Goal: Task Accomplishment & Management: Manage account settings

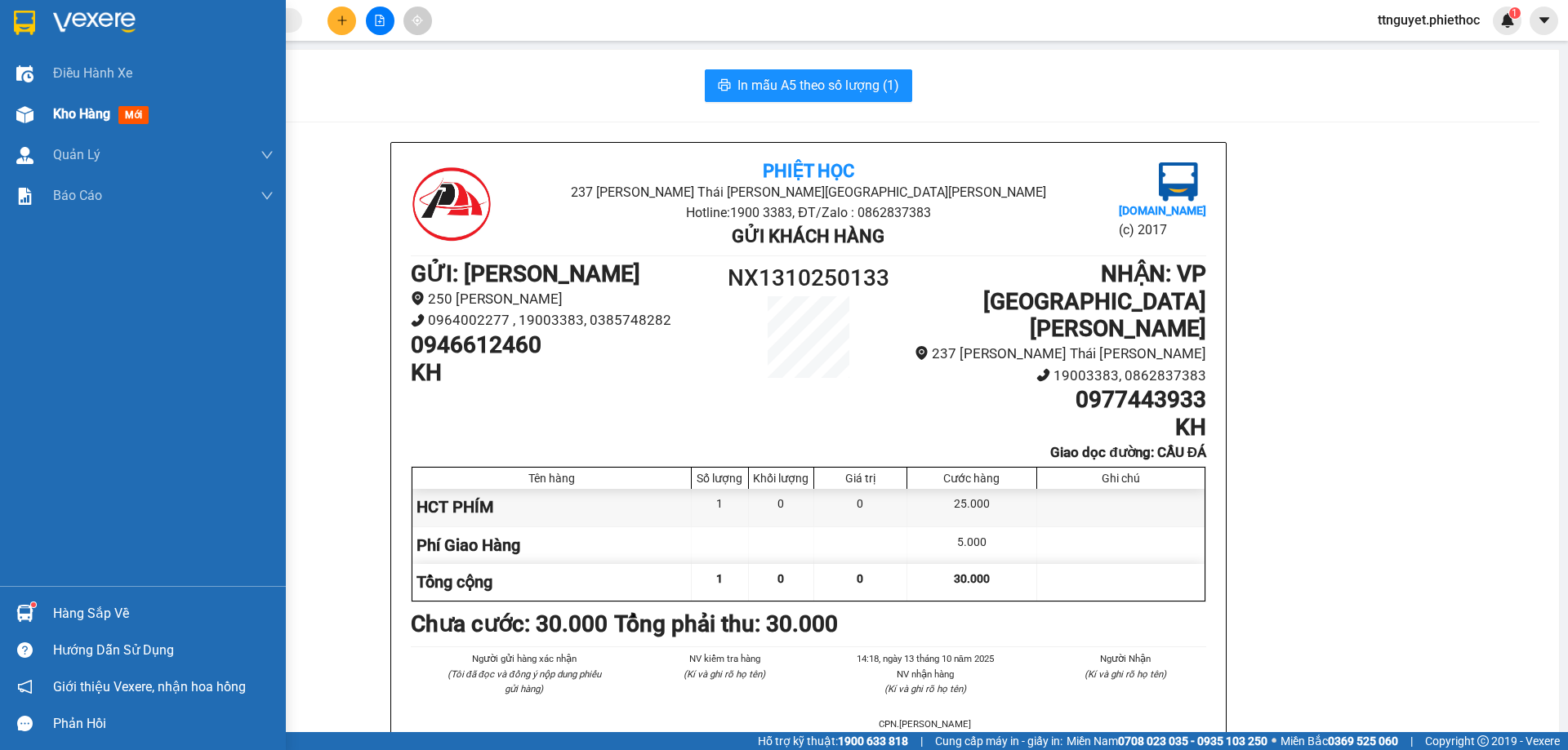
click at [64, 116] on span "Kho hàng" at bounding box center [81, 114] width 57 height 15
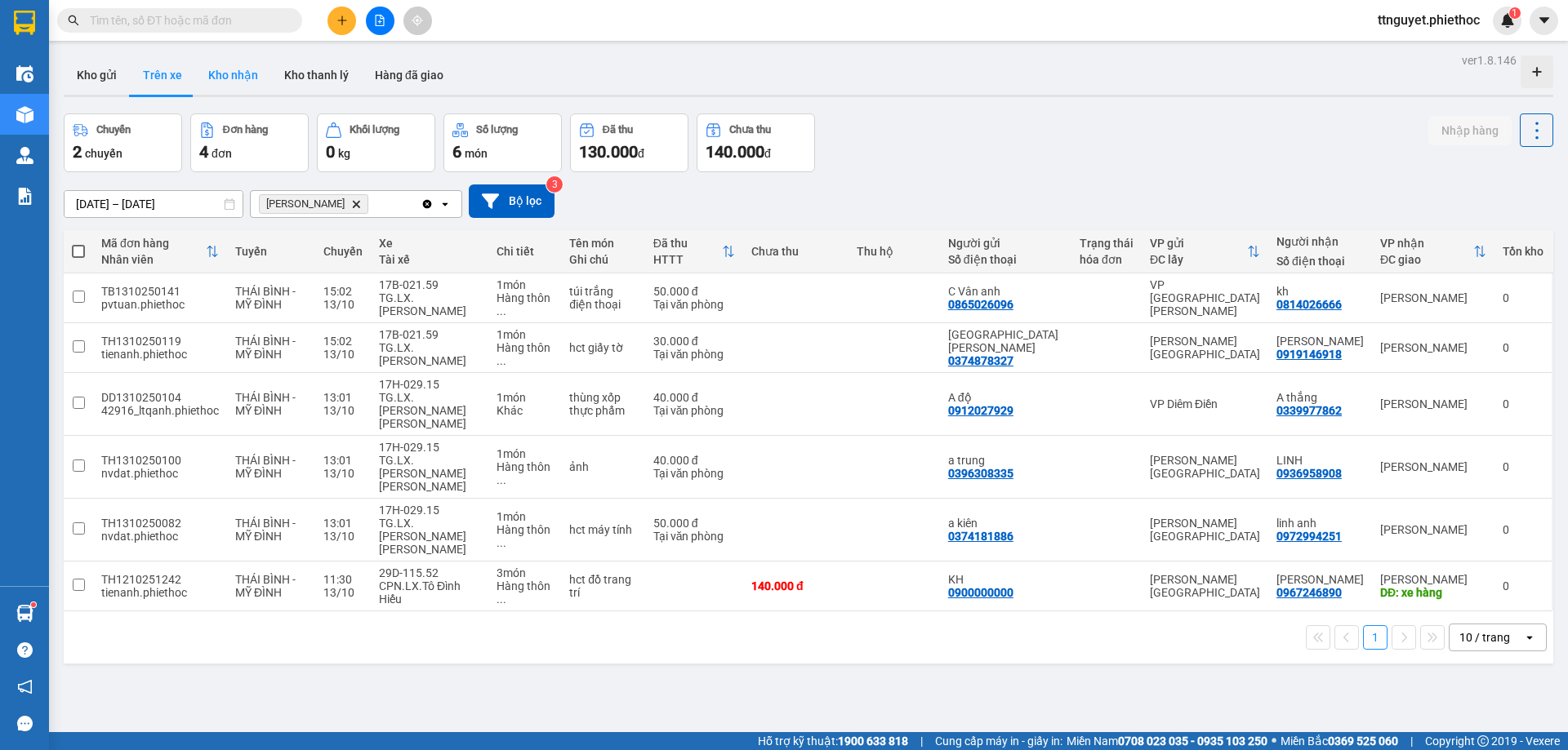
click at [221, 75] on button "Kho nhận" at bounding box center [234, 75] width 76 height 39
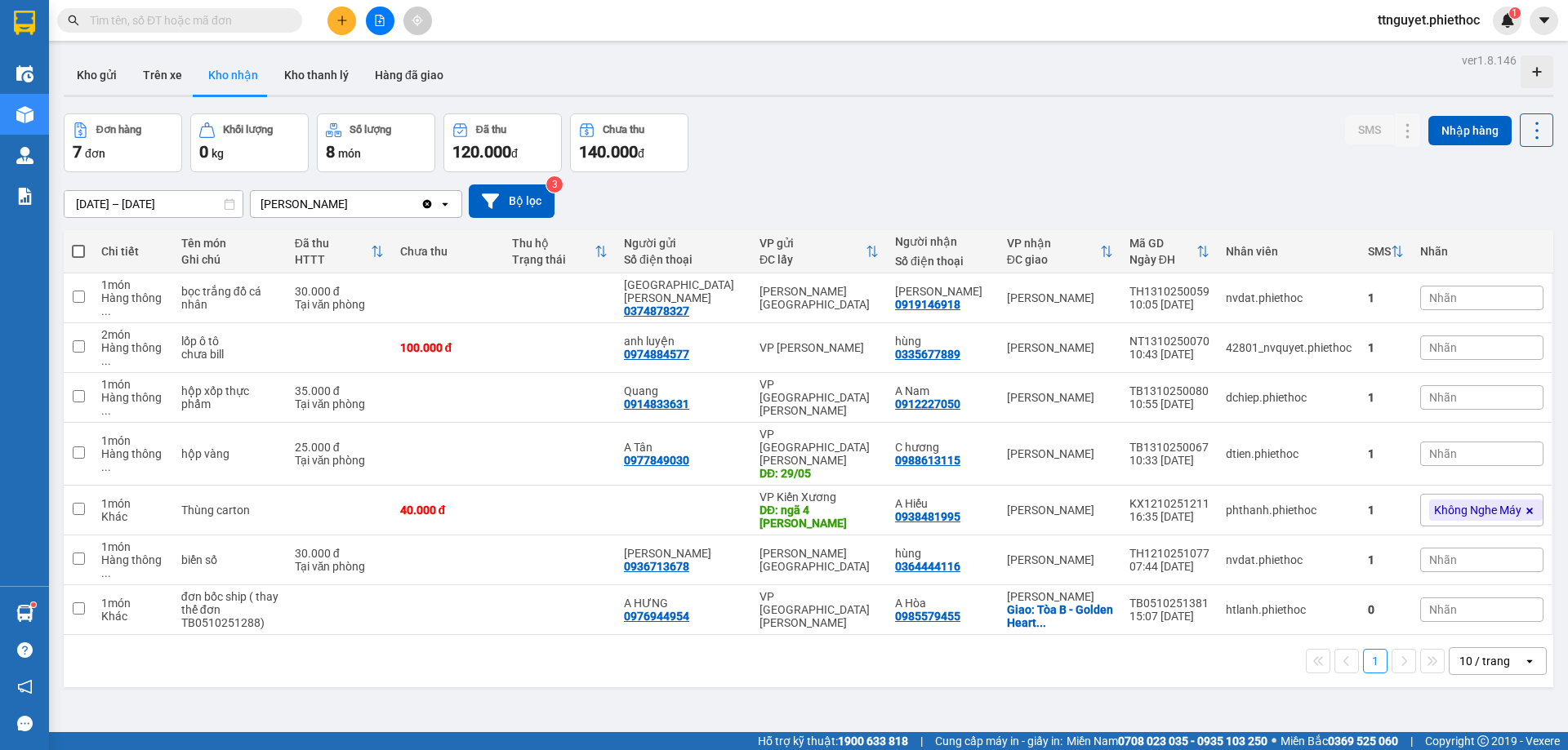
click at [124, 201] on input "[DATE] – [DATE]" at bounding box center [154, 204] width 178 height 26
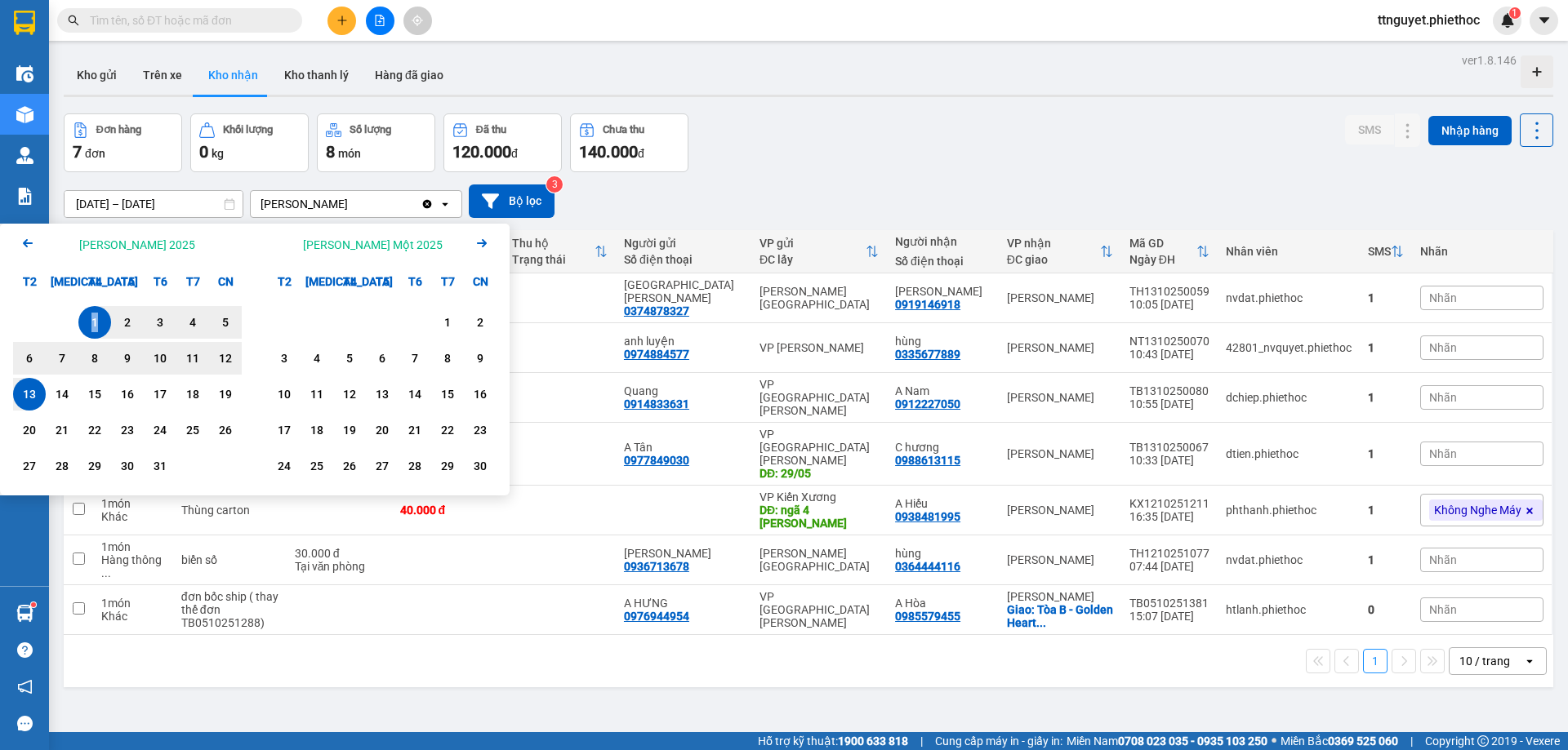
click at [84, 317] on div "1" at bounding box center [95, 323] width 33 height 33
click at [84, 317] on div "1" at bounding box center [95, 323] width 23 height 20
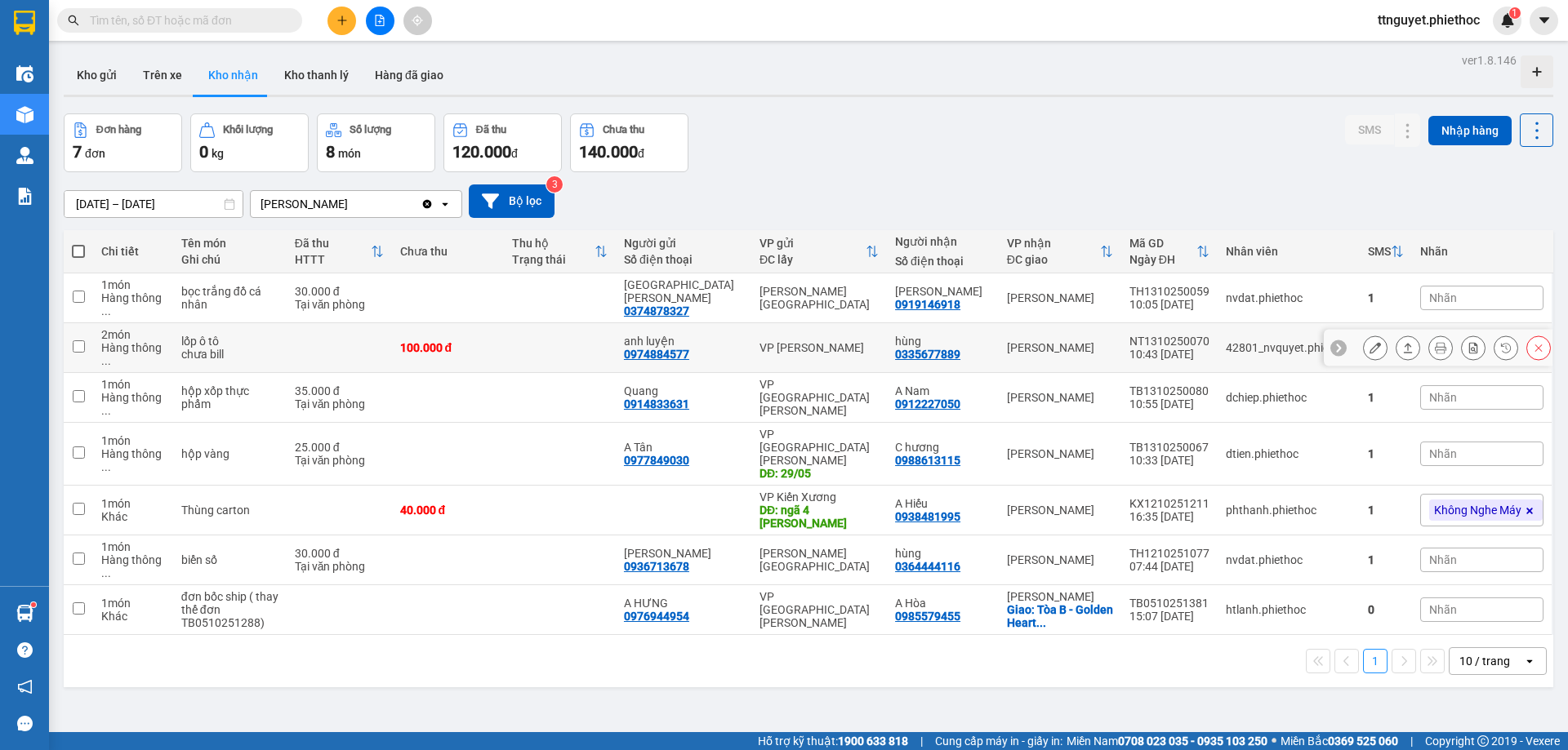
click at [84, 317] on div "[PERSON_NAME] Tên món Ghi chú Đã thu HTTT Chưa thu Thu [PERSON_NAME] thái Người…" at bounding box center [809, 458] width 1490 height 457
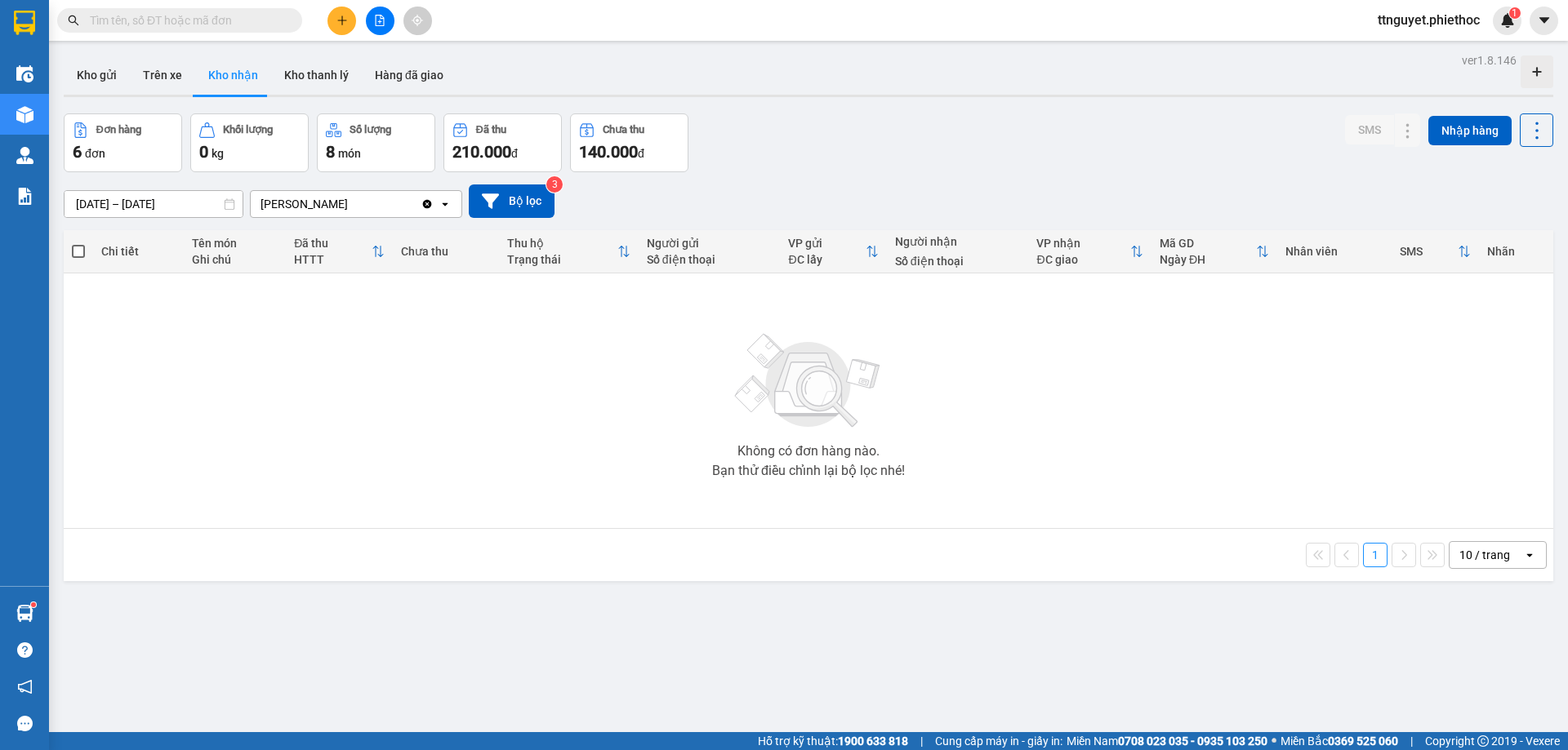
click at [125, 200] on input "[DATE] – [DATE]" at bounding box center [154, 204] width 178 height 26
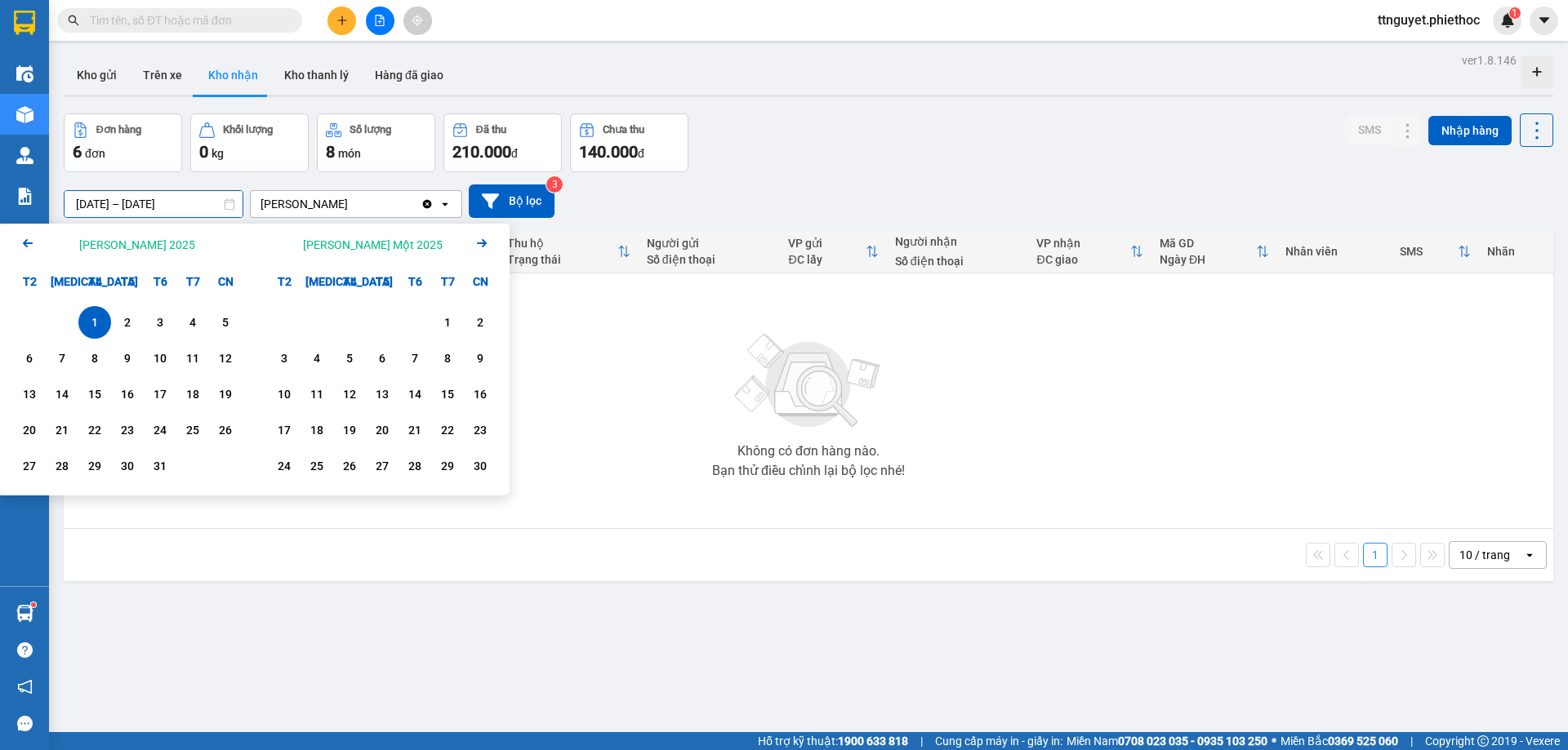
click at [25, 245] on icon "Previous month." at bounding box center [27, 243] width 10 height 8
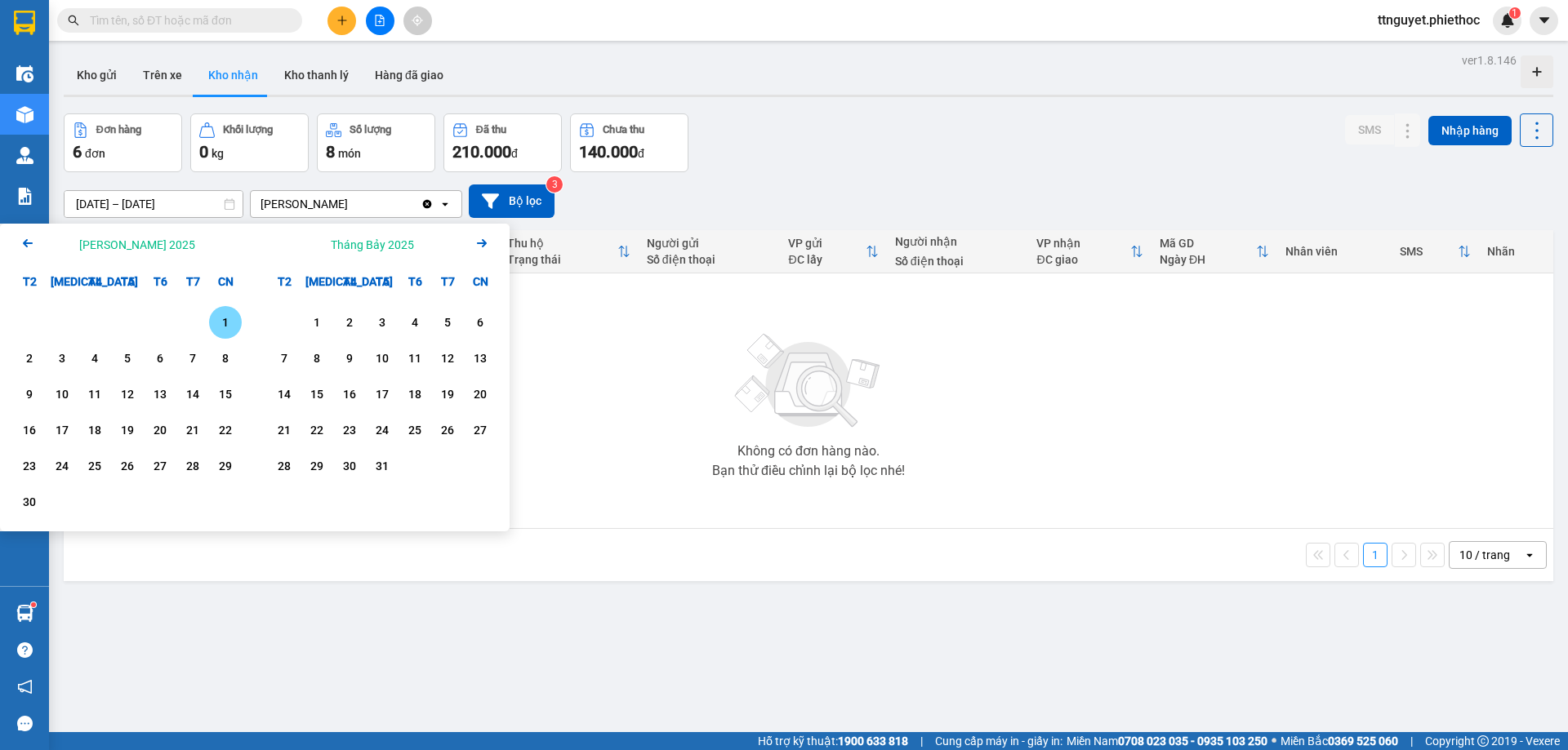
click at [218, 317] on div "1" at bounding box center [225, 323] width 23 height 20
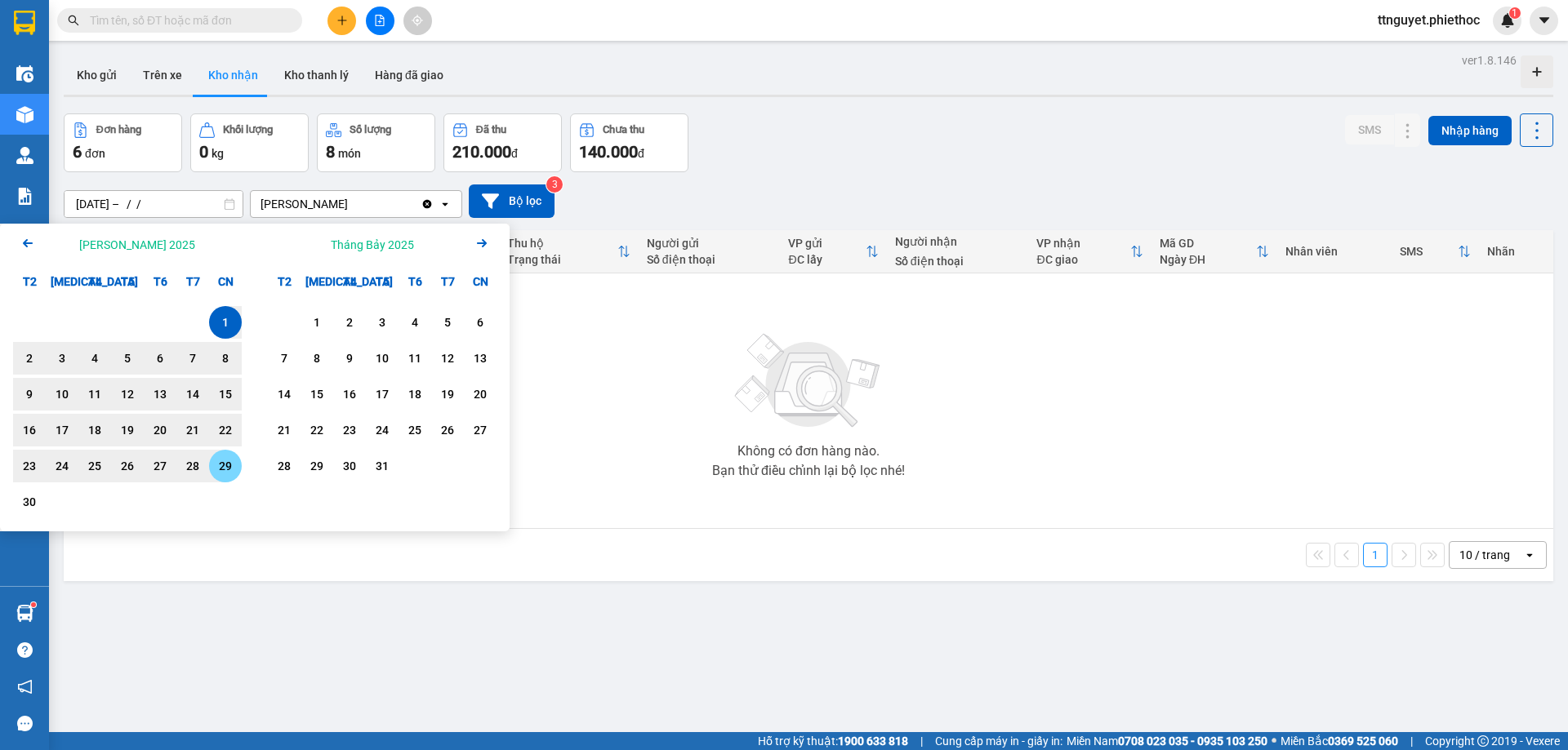
click at [227, 463] on div "29" at bounding box center [225, 466] width 23 height 20
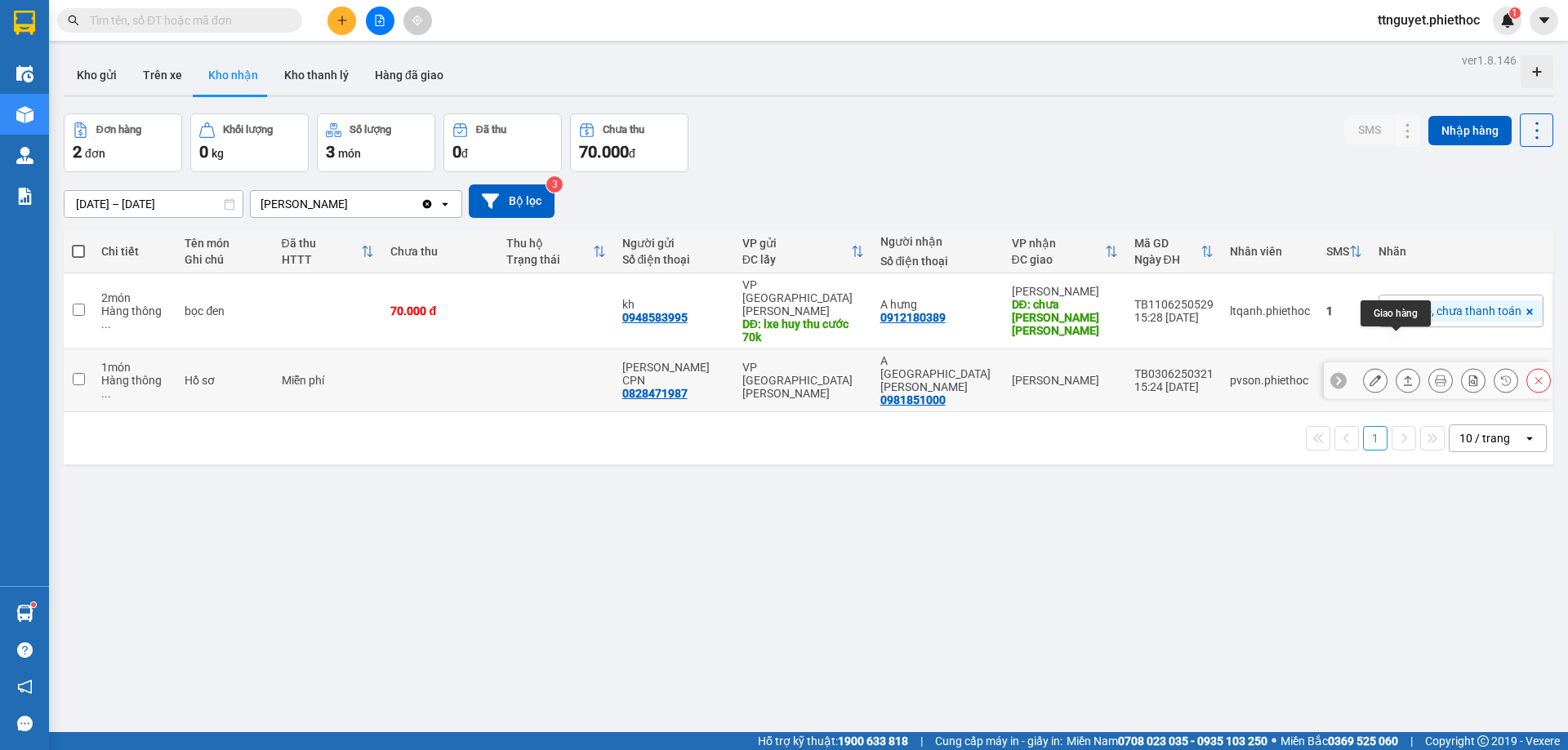
click at [1402, 366] on button at bounding box center [1407, 380] width 23 height 28
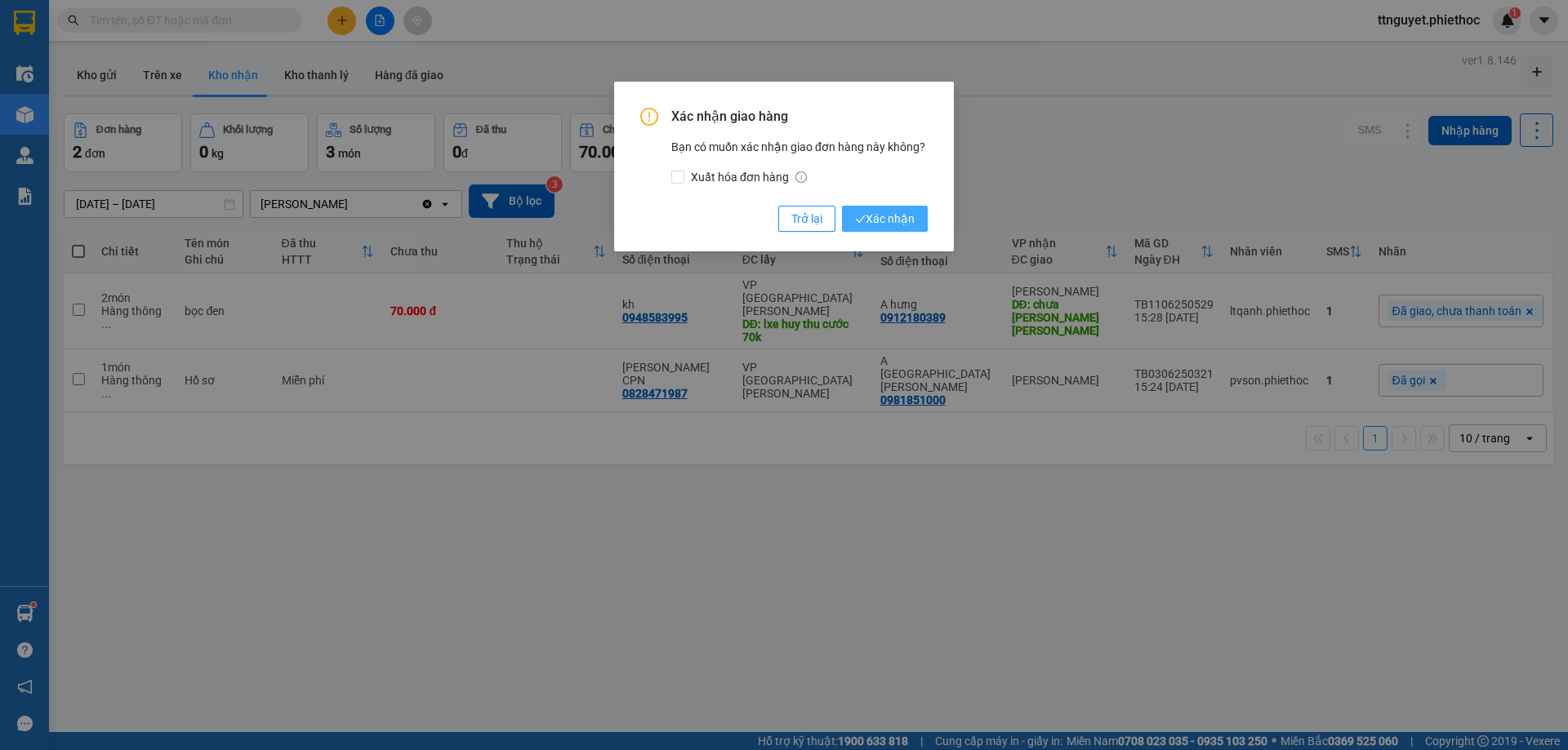
click at [889, 214] on span "Xác nhận" at bounding box center [885, 219] width 60 height 18
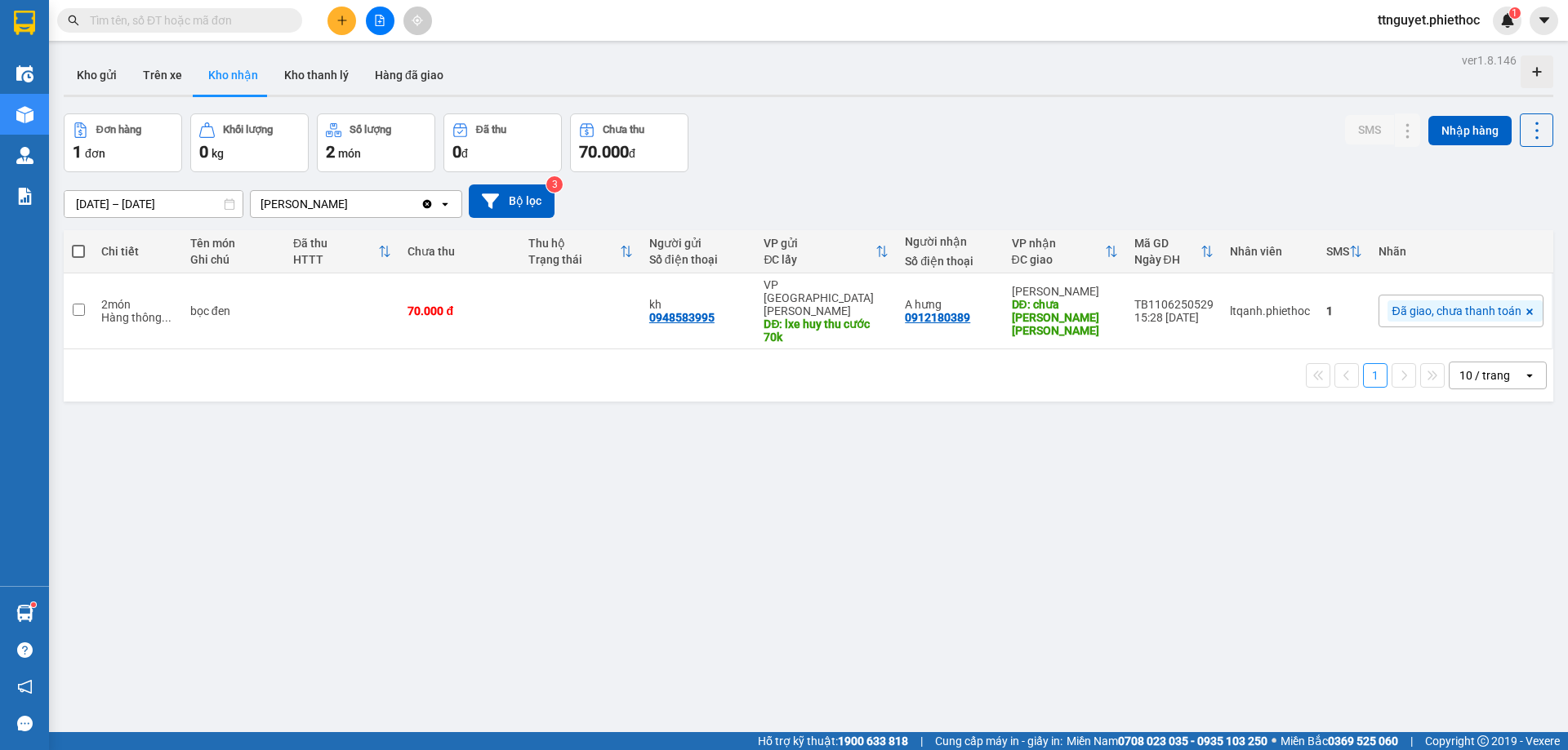
click at [167, 204] on input "[DATE] – [DATE]" at bounding box center [154, 204] width 178 height 26
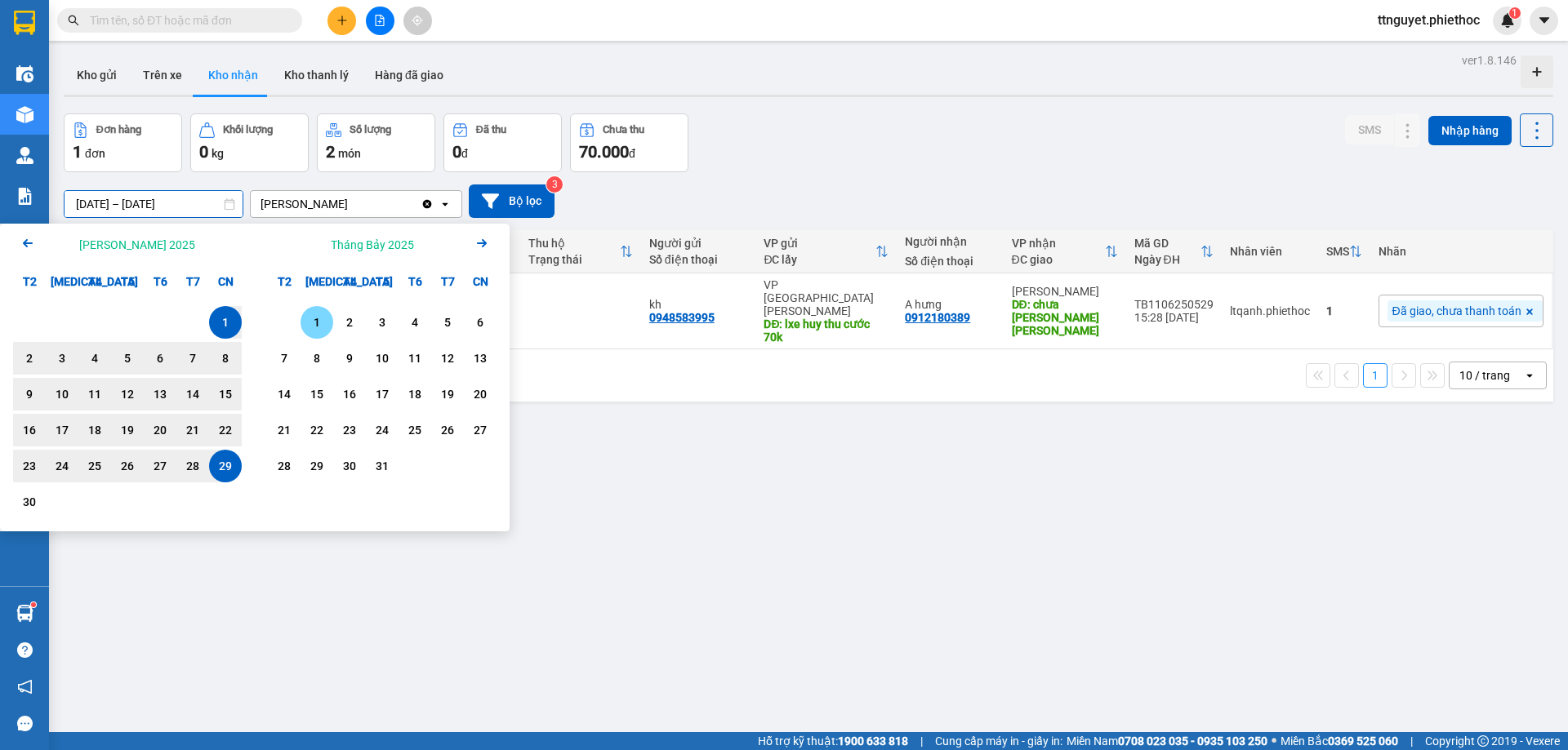
click at [308, 320] on div "1" at bounding box center [317, 323] width 23 height 20
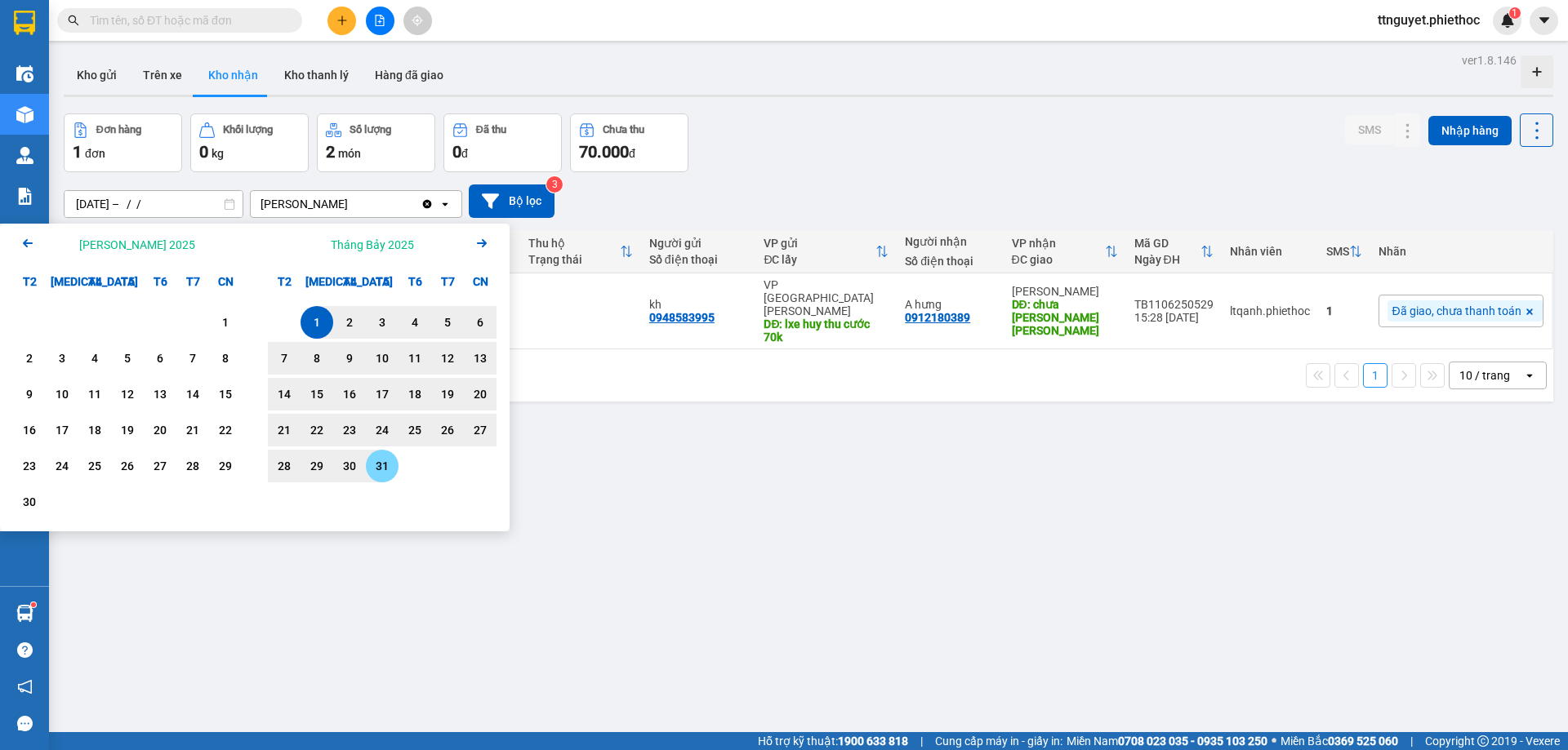
click at [387, 467] on div "31" at bounding box center [382, 466] width 23 height 20
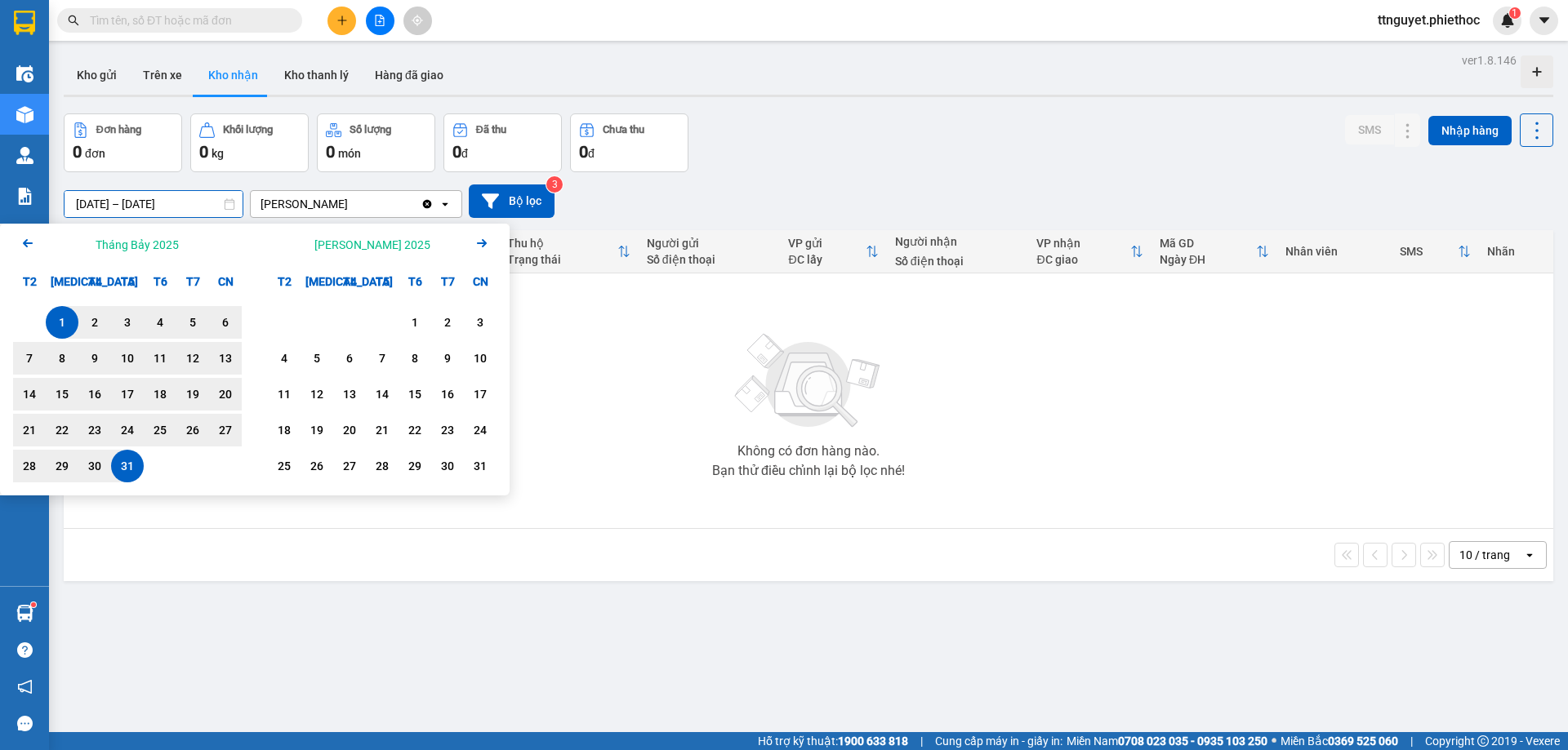
click at [164, 204] on input "[DATE] – [DATE]" at bounding box center [154, 204] width 178 height 26
click at [24, 239] on icon "Arrow Left" at bounding box center [28, 244] width 20 height 20
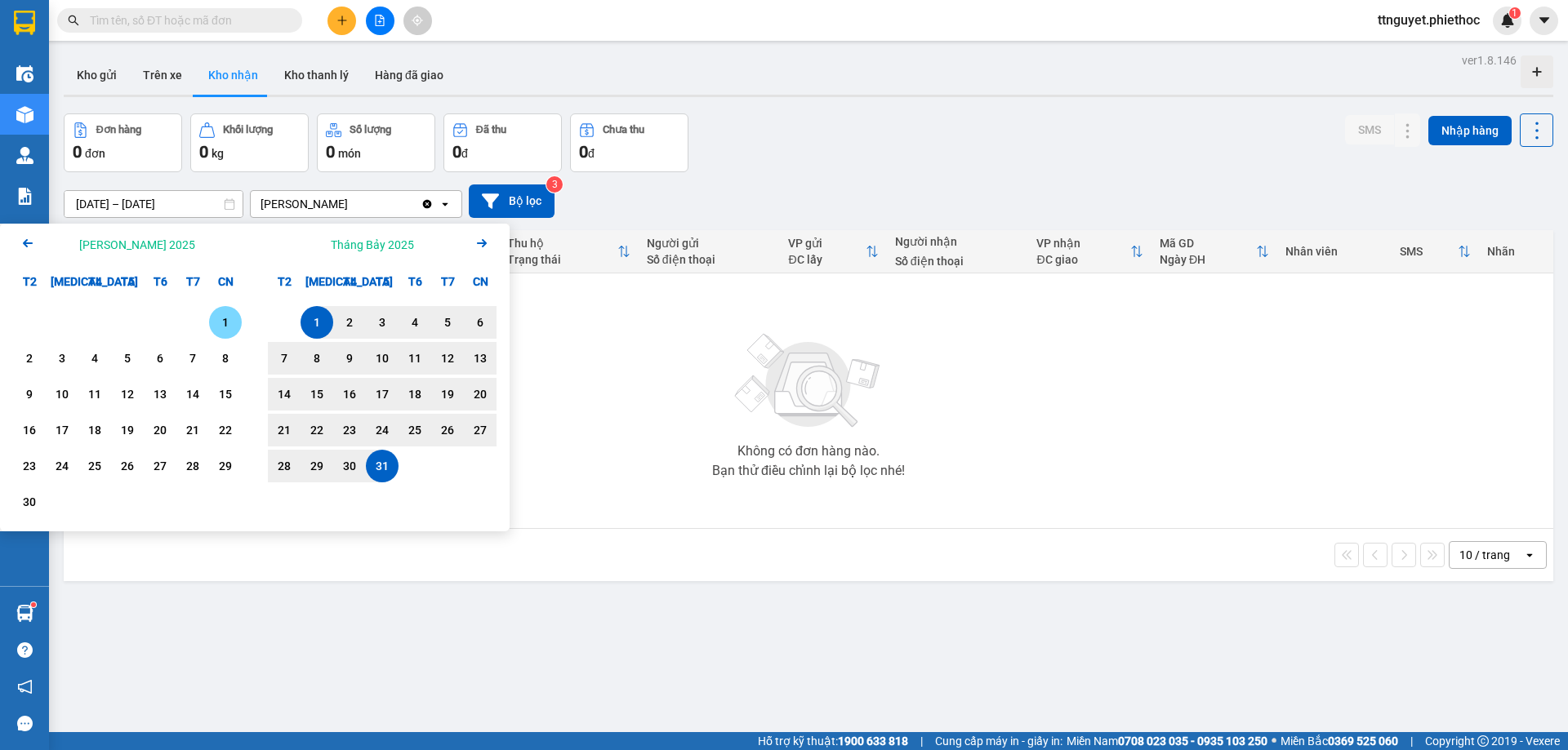
click at [24, 239] on icon "Arrow Left" at bounding box center [28, 244] width 20 height 20
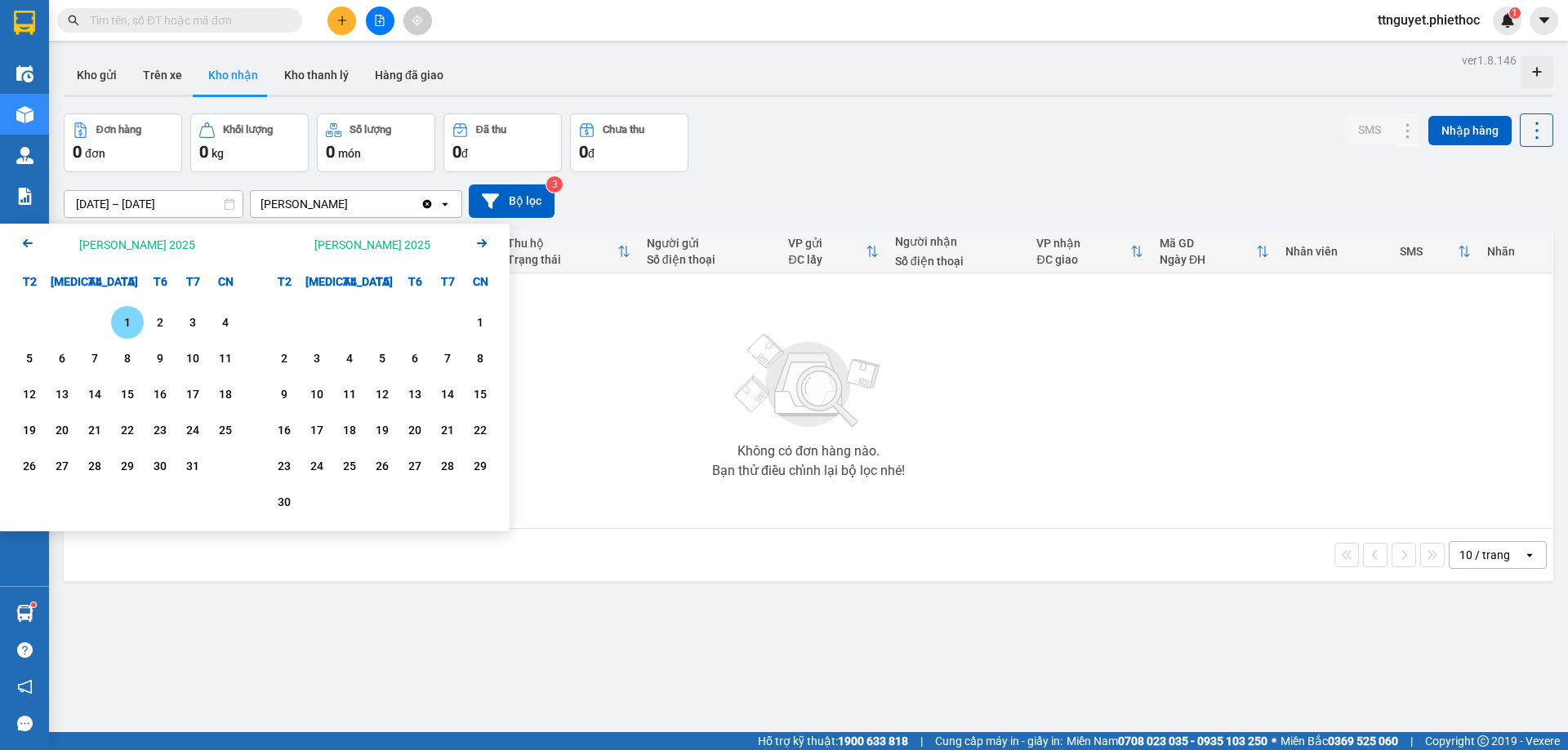
click at [128, 323] on div "1" at bounding box center [127, 323] width 23 height 20
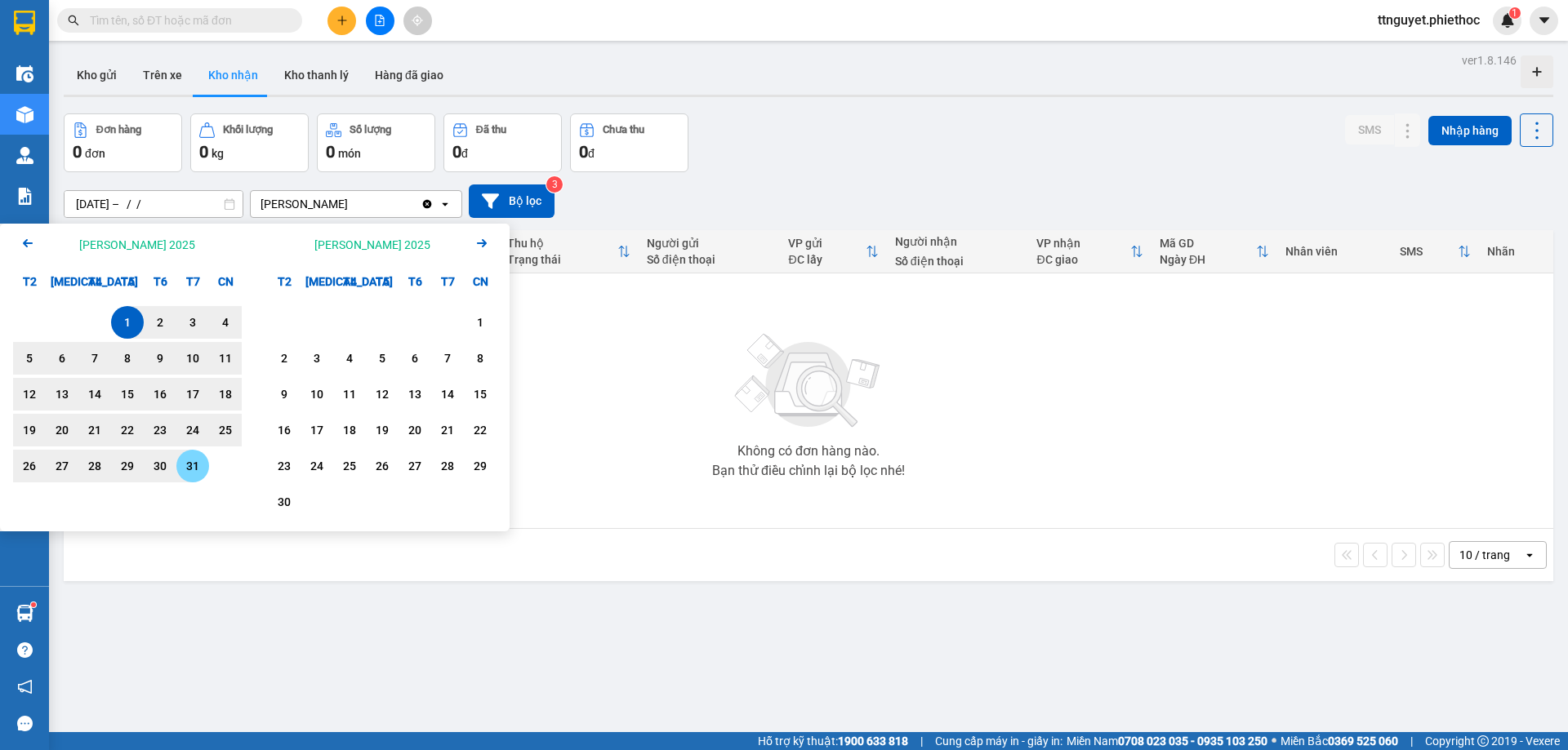
click at [194, 464] on div "31" at bounding box center [192, 466] width 23 height 20
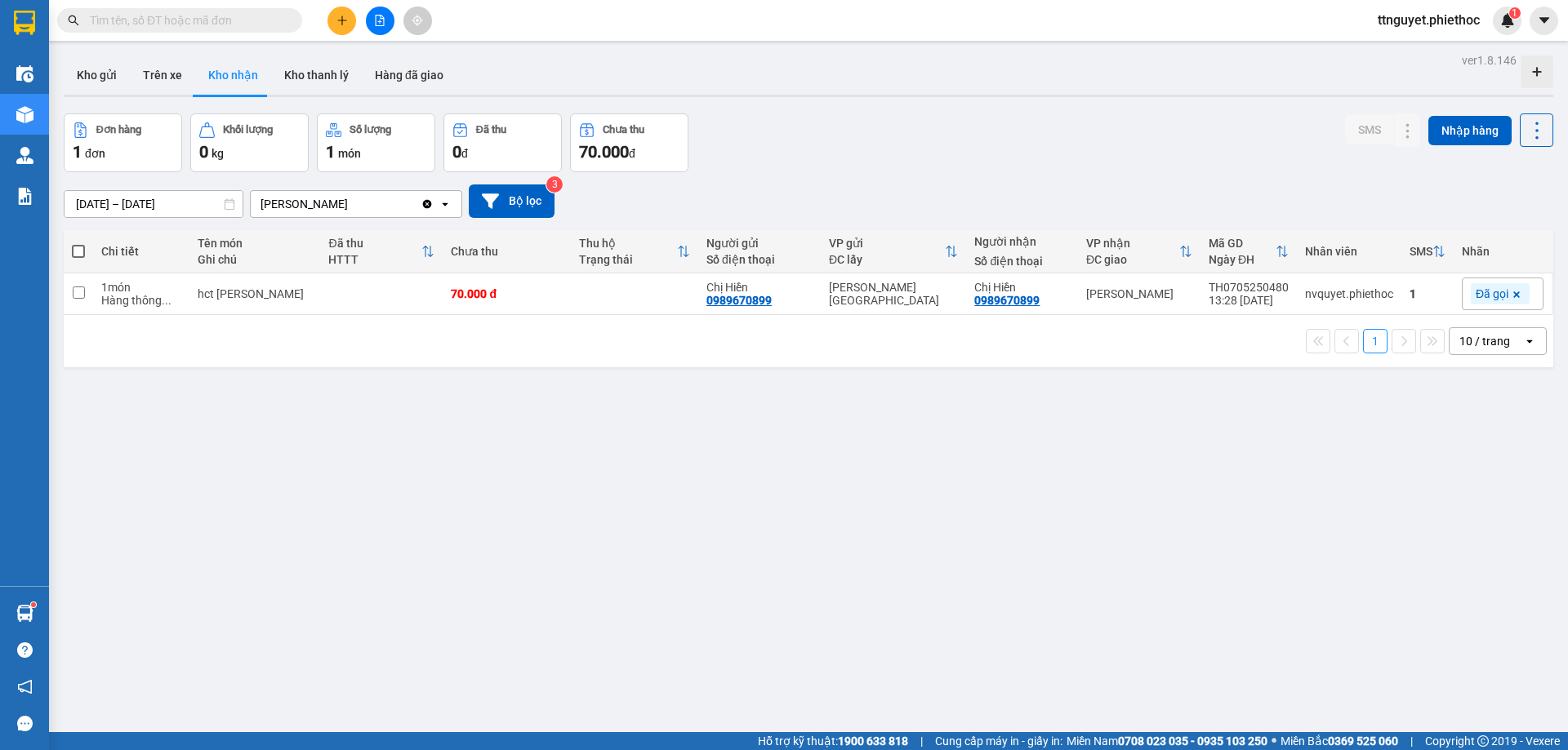
click at [156, 205] on input "[DATE] – [DATE]" at bounding box center [154, 204] width 178 height 26
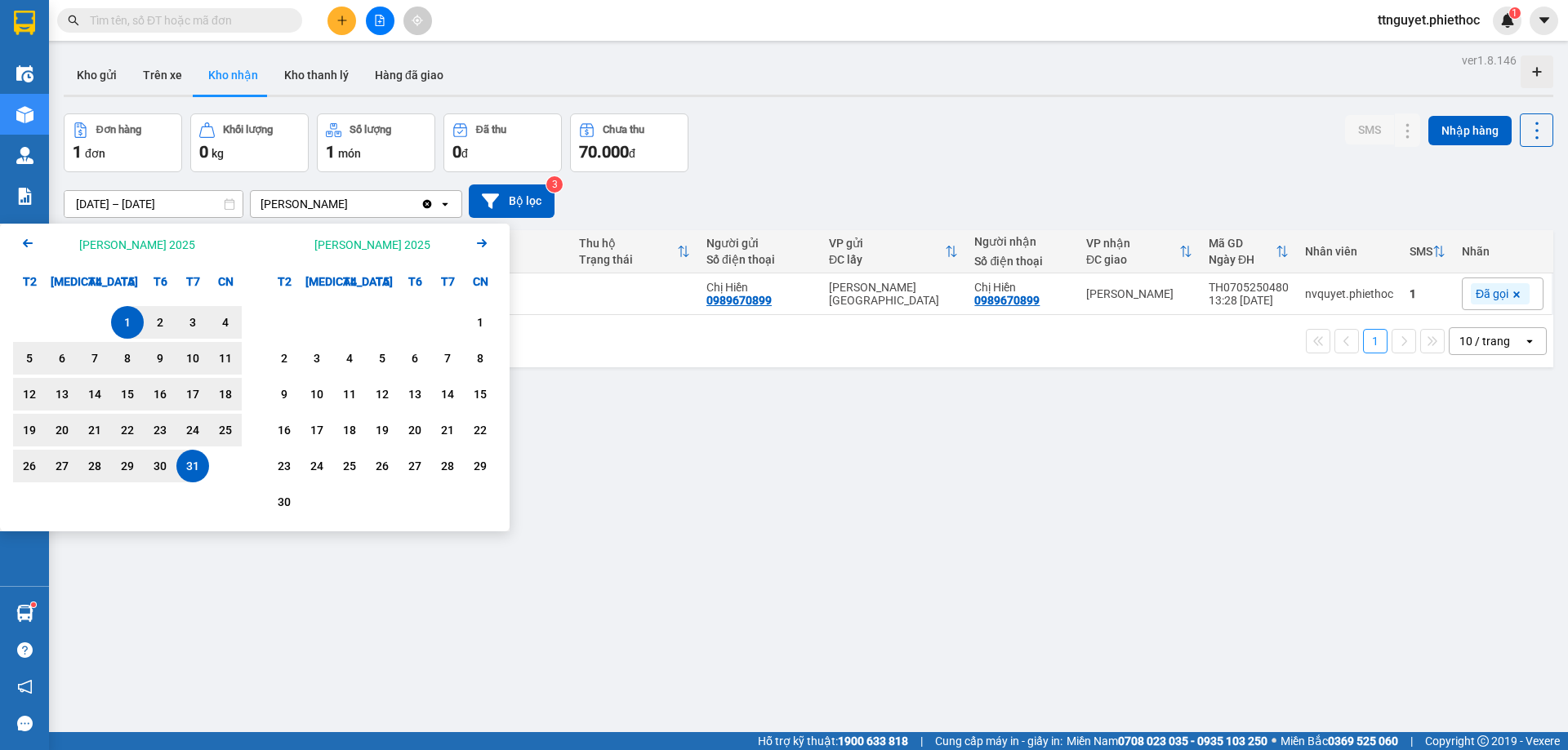
click at [27, 248] on icon "Arrow Left" at bounding box center [28, 244] width 20 height 20
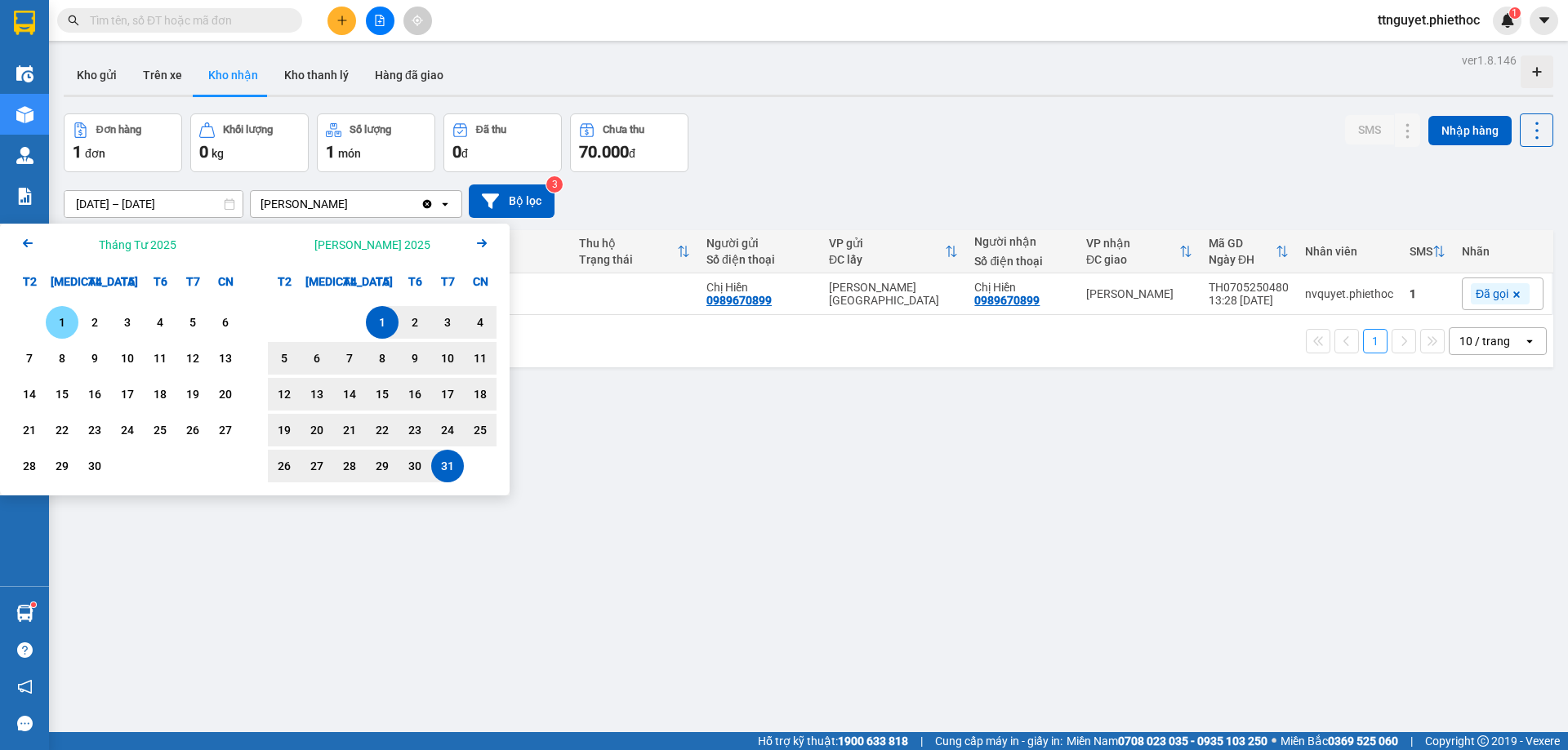
click at [60, 316] on div "1" at bounding box center [62, 323] width 23 height 20
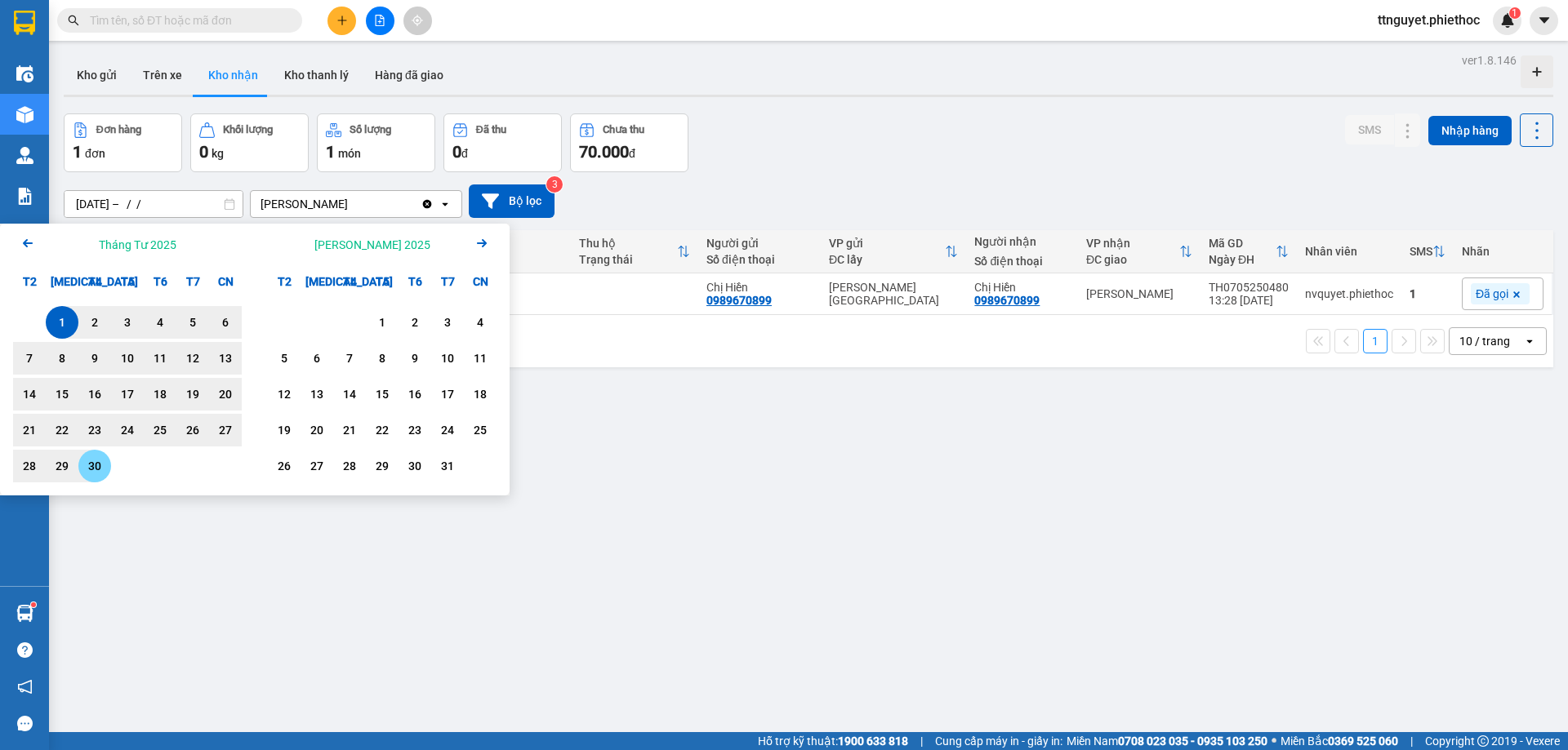
click at [99, 465] on div "30" at bounding box center [95, 466] width 23 height 20
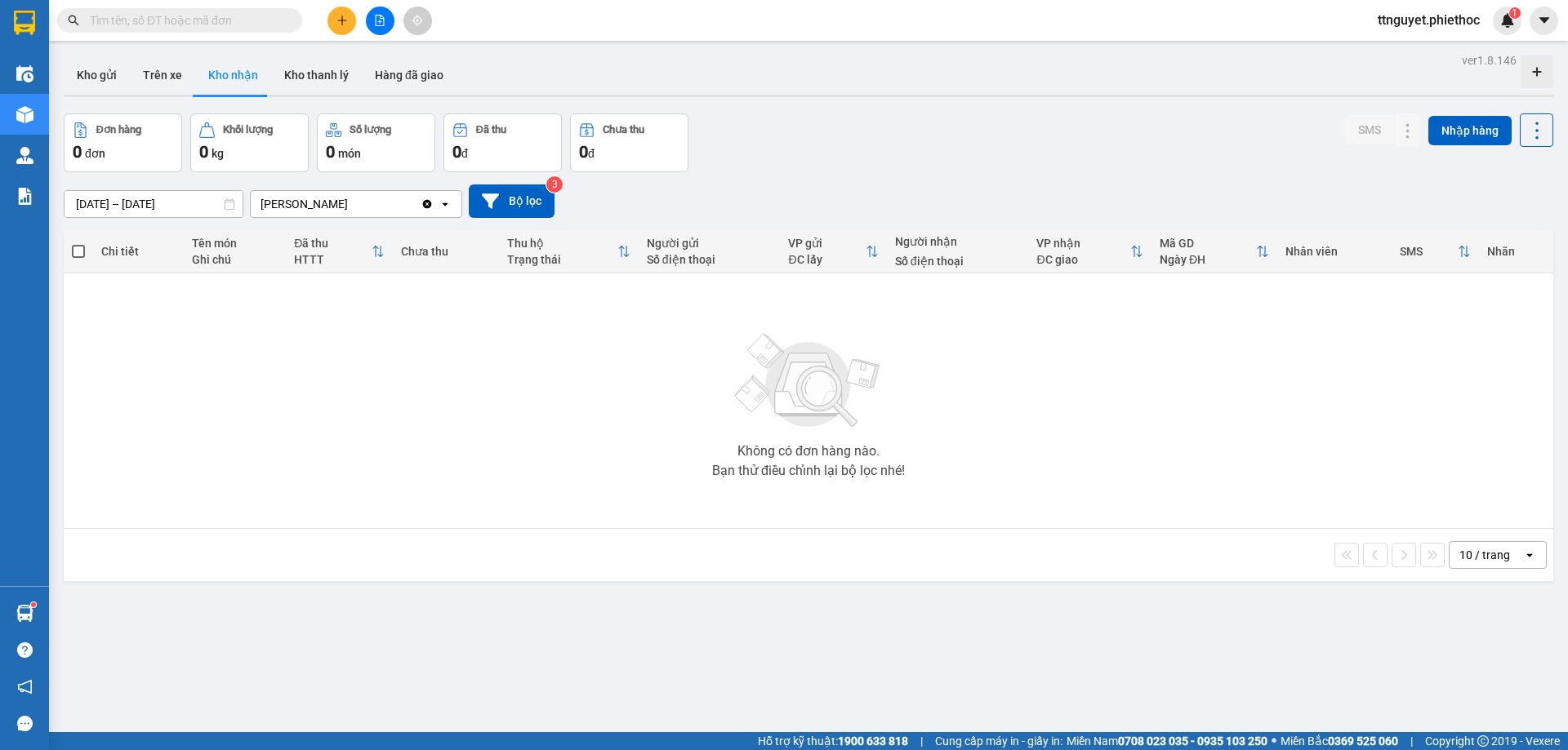
click at [119, 205] on input "[DATE] – [DATE]" at bounding box center [154, 204] width 178 height 26
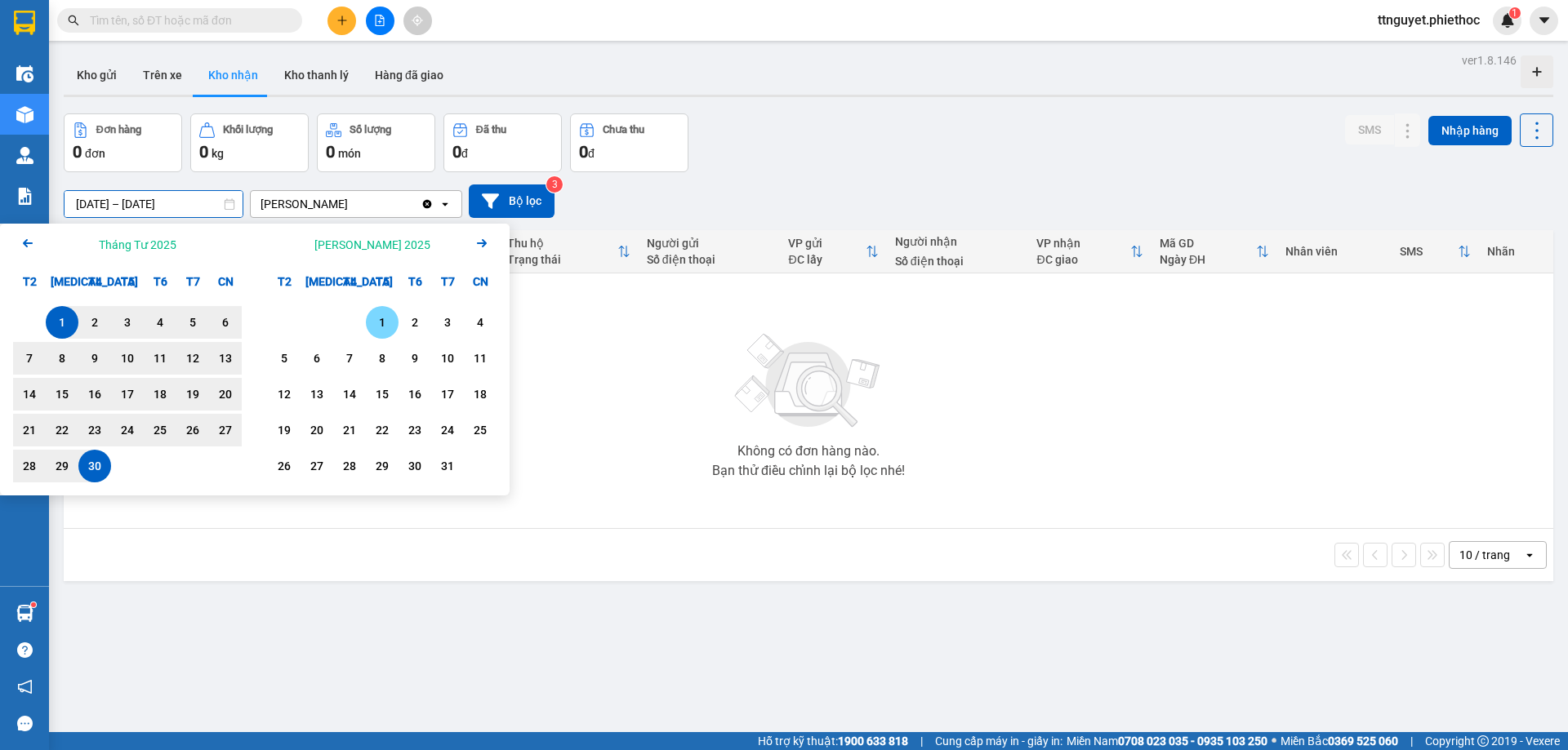
click at [372, 315] on div "1" at bounding box center [382, 323] width 23 height 20
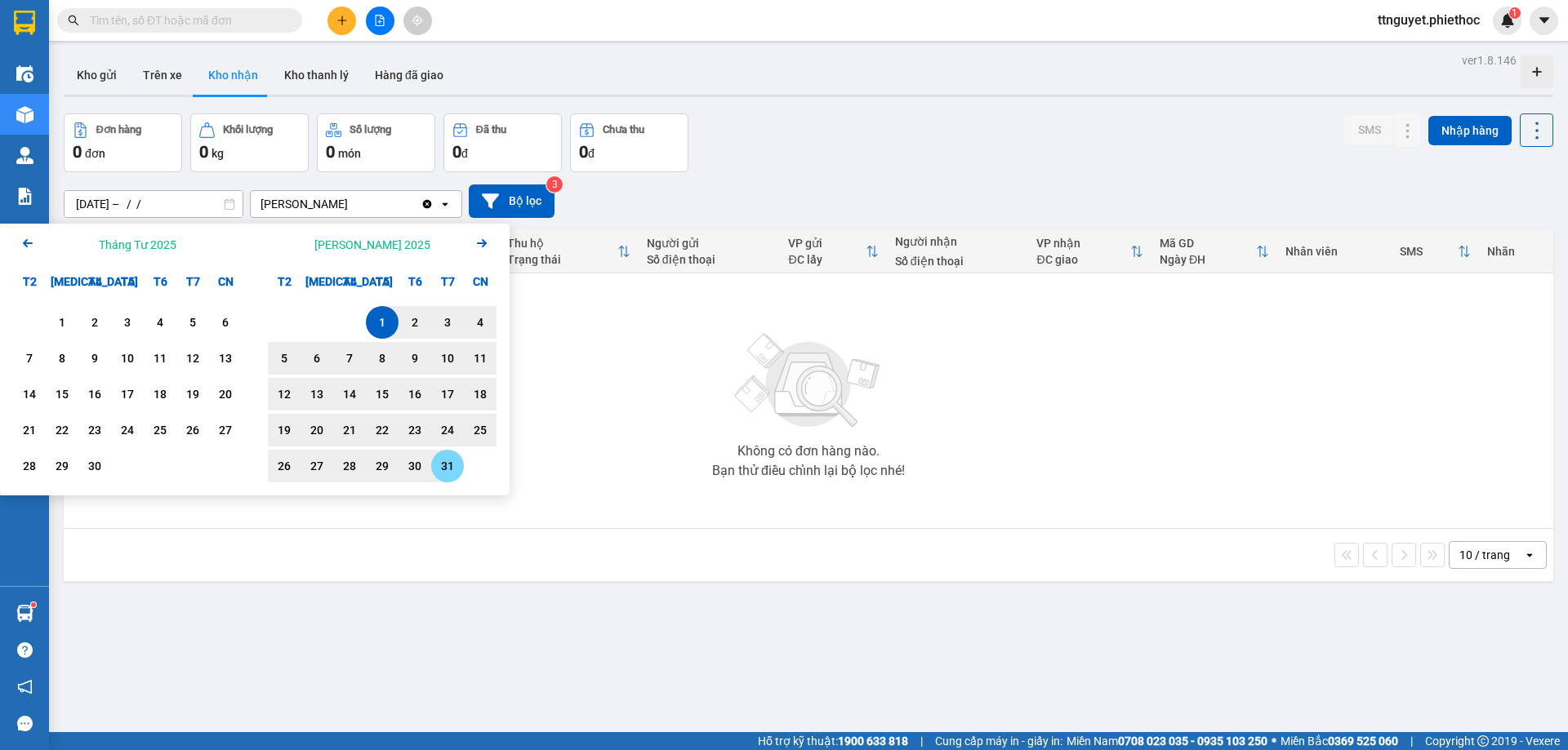
click at [444, 466] on div "31" at bounding box center [447, 466] width 23 height 20
type input "[DATE] – [DATE]"
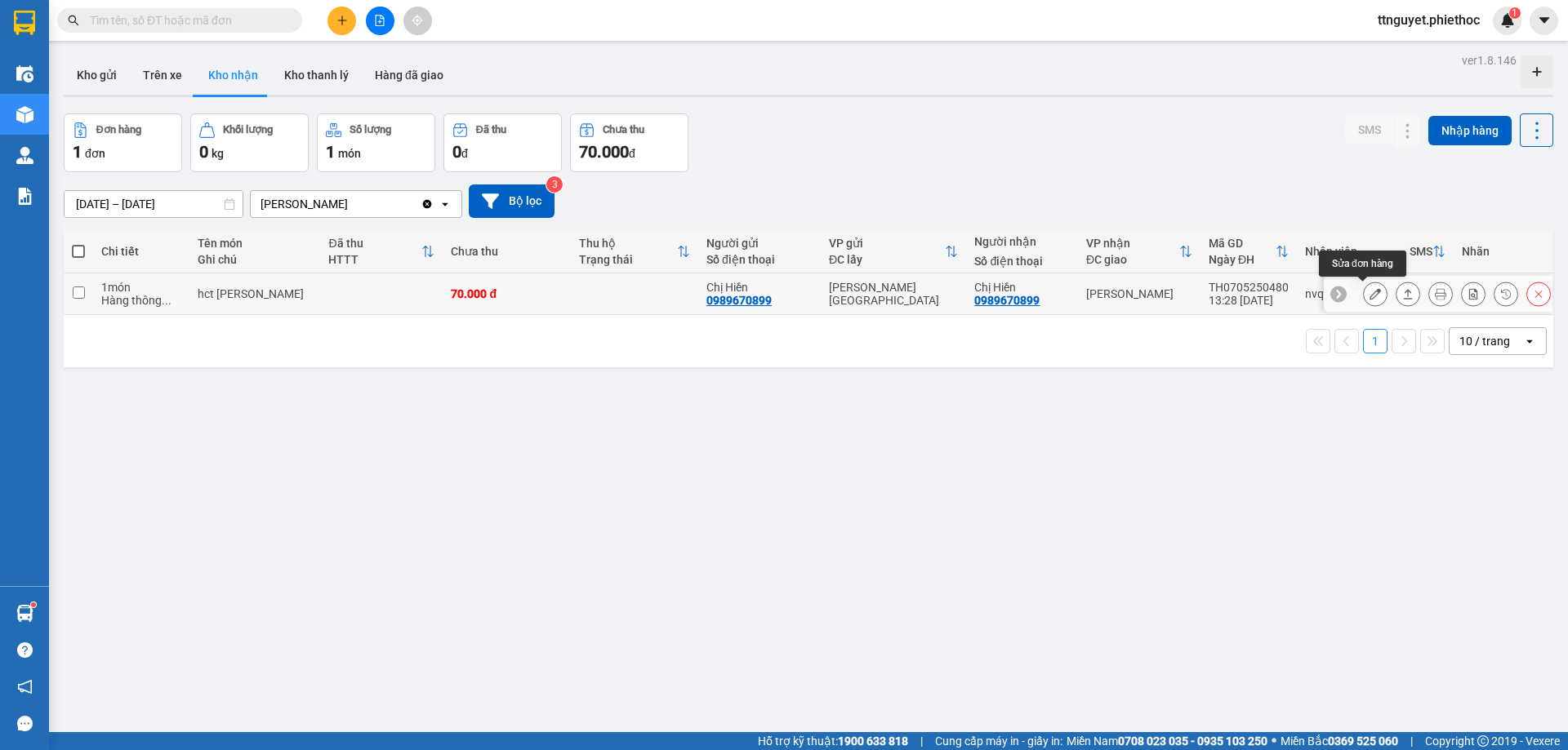
click at [1370, 295] on icon at bounding box center [1375, 294] width 12 height 12
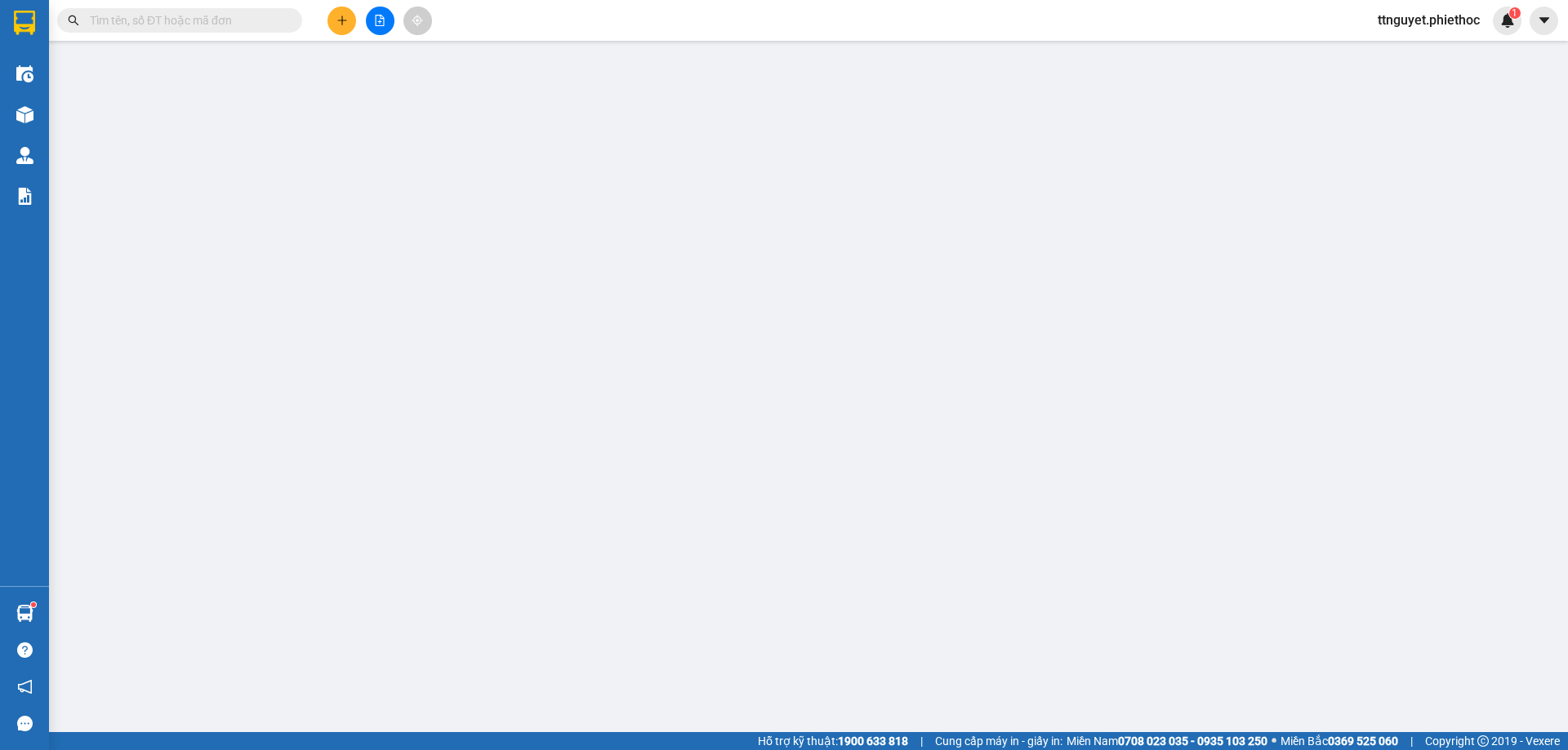
type input "0989670899"
type input "Chị Hiền"
type input "0989670899"
type input "Chị Hiền"
type input "0"
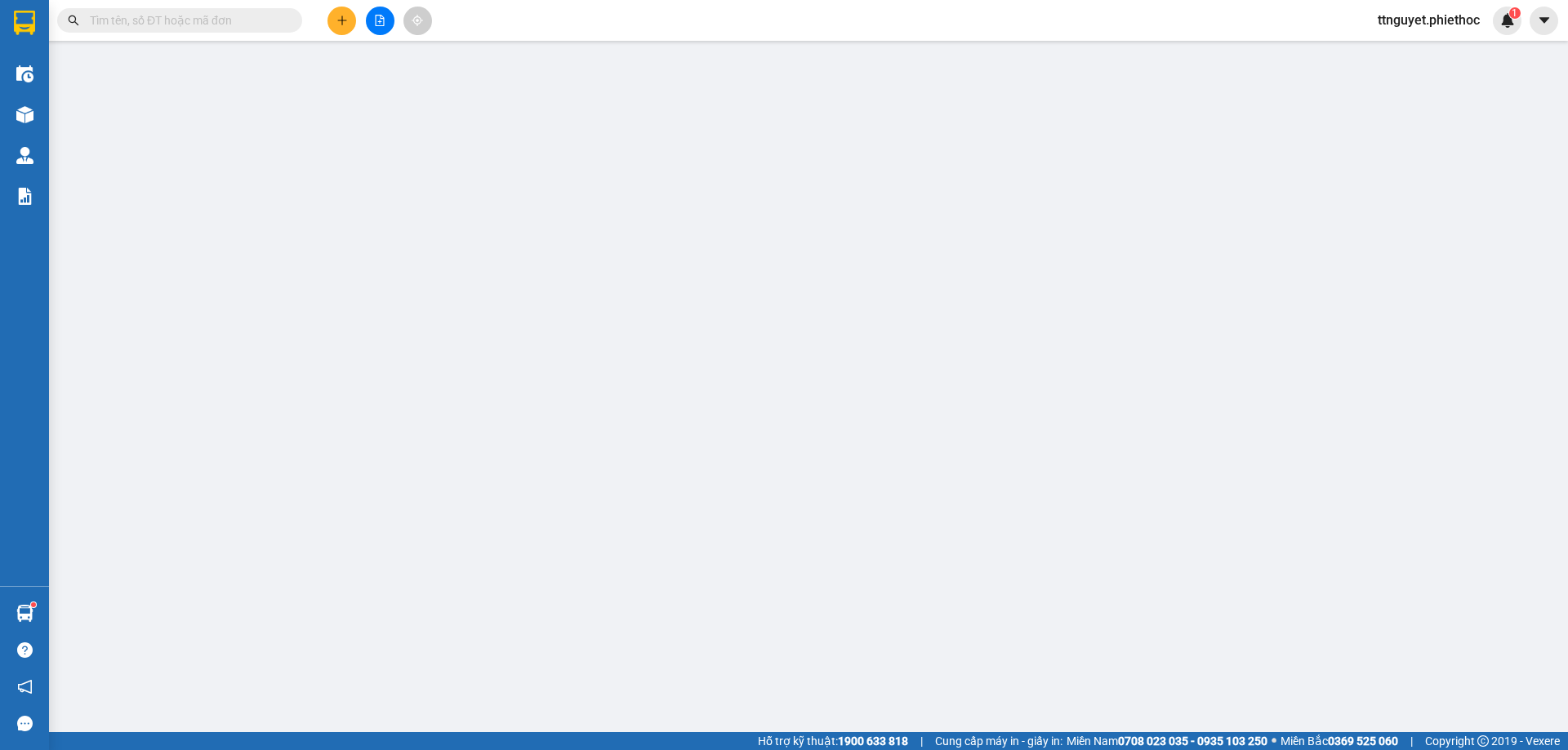
type input "70.000"
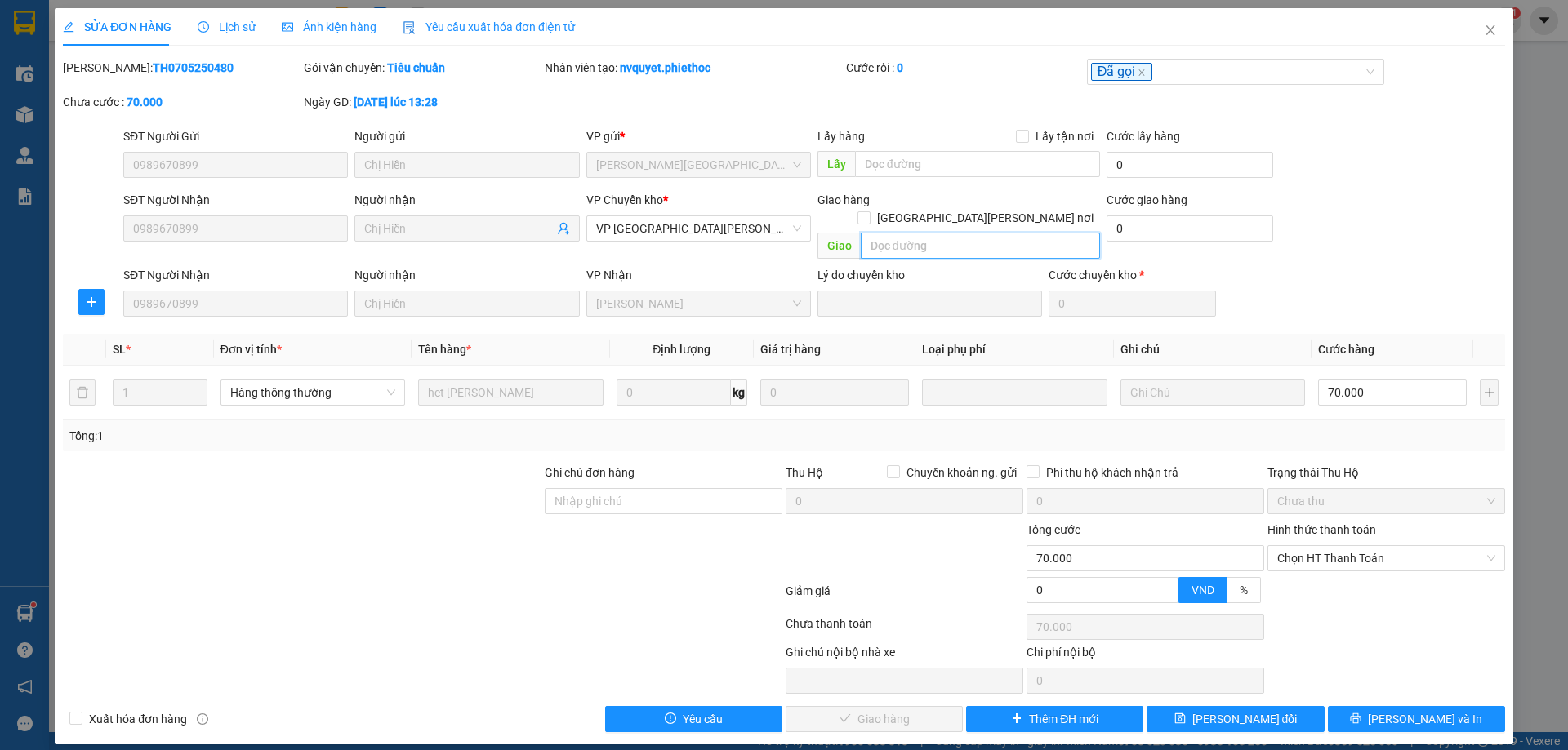
click at [929, 233] on input "text" at bounding box center [980, 245] width 239 height 26
type input "KHÁCH KO [PERSON_NAME]"
click at [1252, 710] on span "[PERSON_NAME] đổi" at bounding box center [1245, 719] width 106 height 18
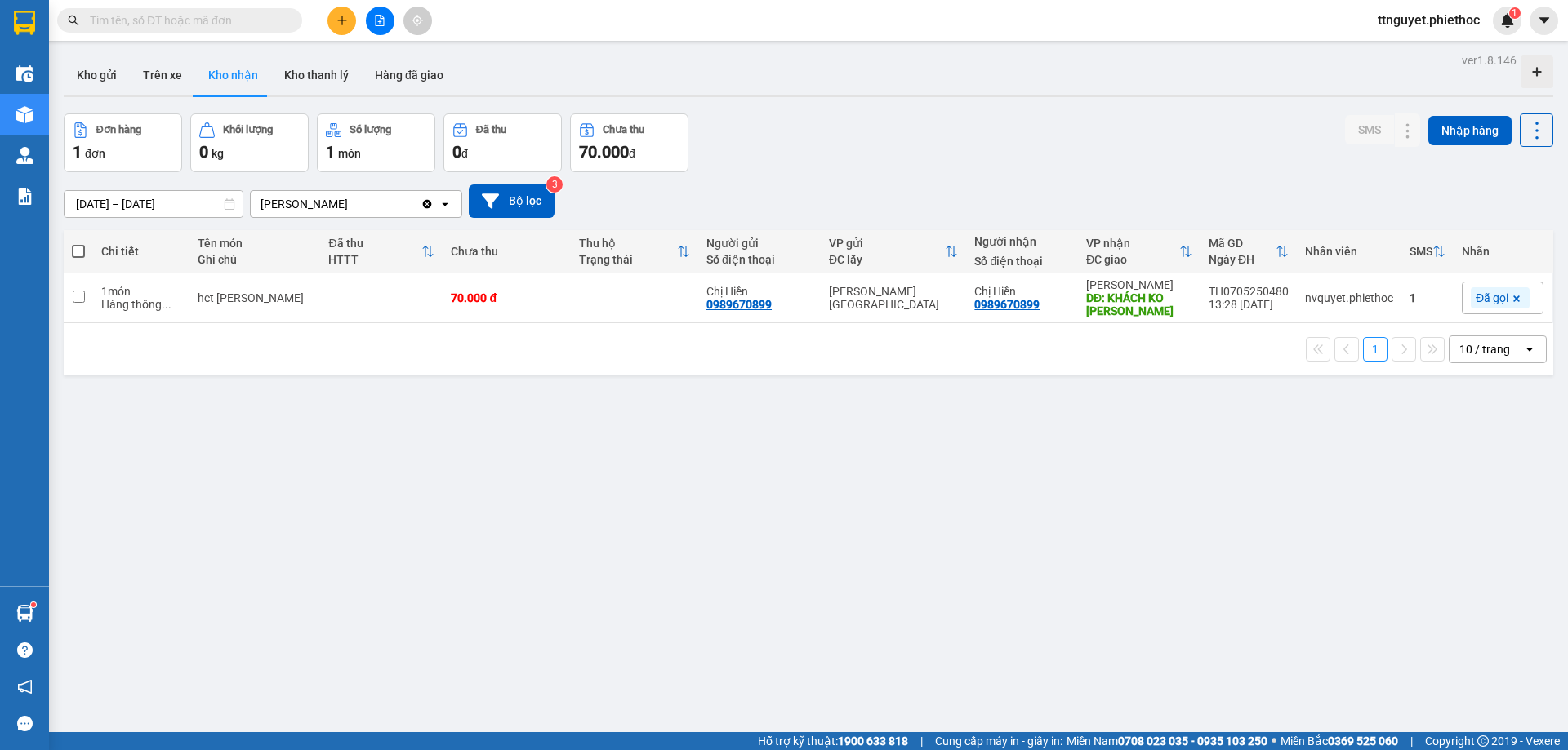
click at [122, 206] on input "[DATE] – [DATE]" at bounding box center [154, 204] width 178 height 26
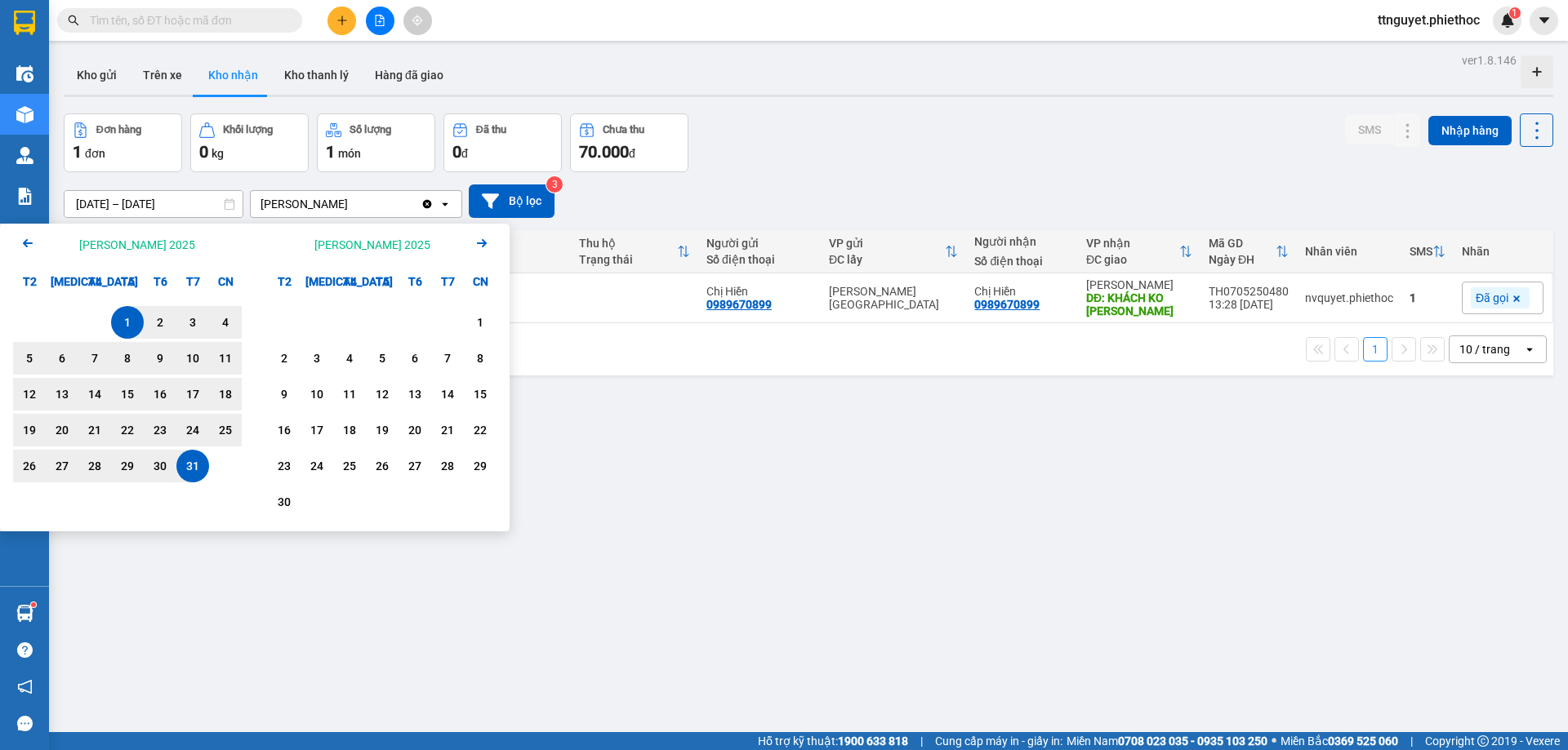
click at [453, 324] on div "Calendar." at bounding box center [447, 323] width 33 height 33
click at [484, 324] on div "1" at bounding box center [479, 323] width 23 height 20
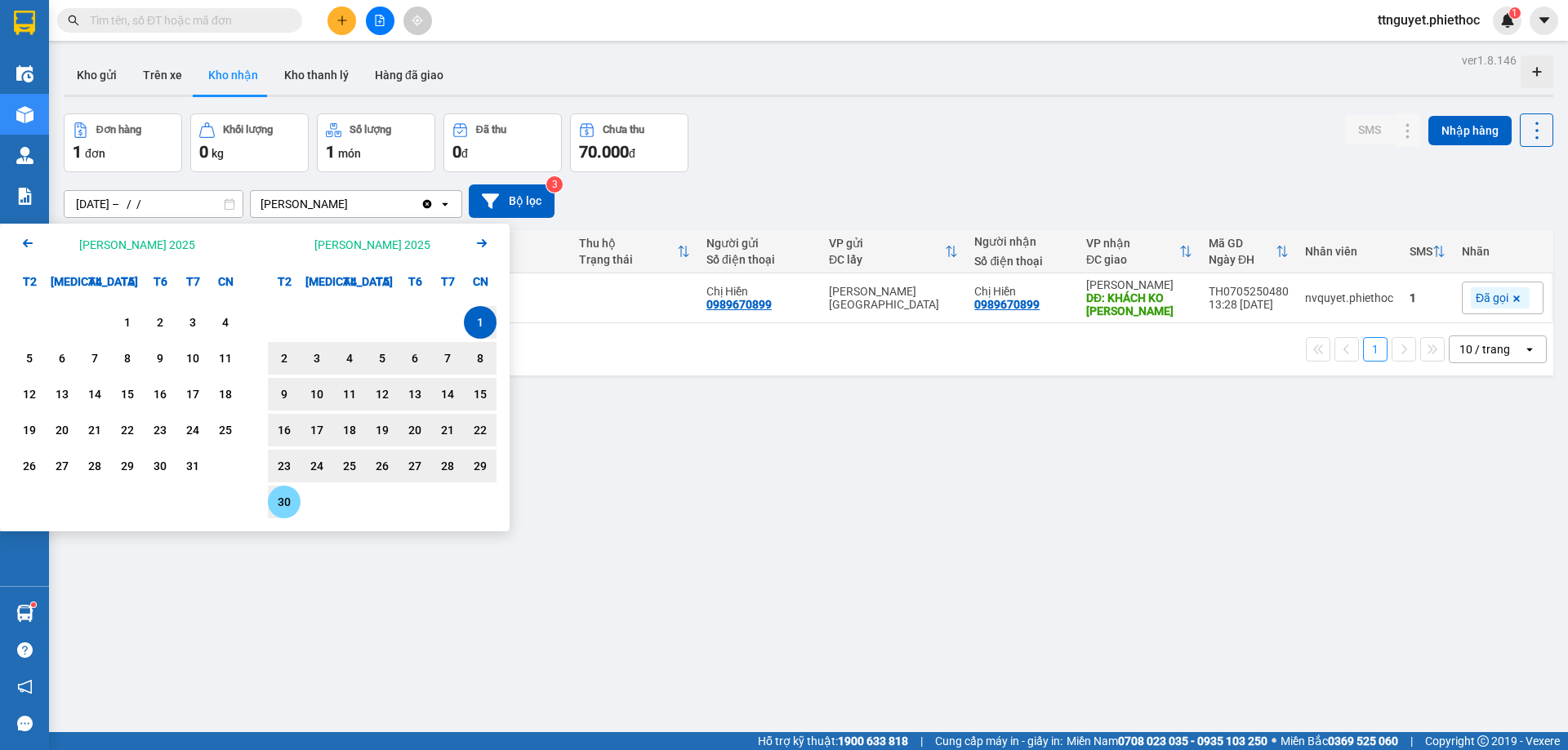
click at [276, 500] on div "30" at bounding box center [284, 502] width 23 height 20
type input "[DATE] – [DATE]"
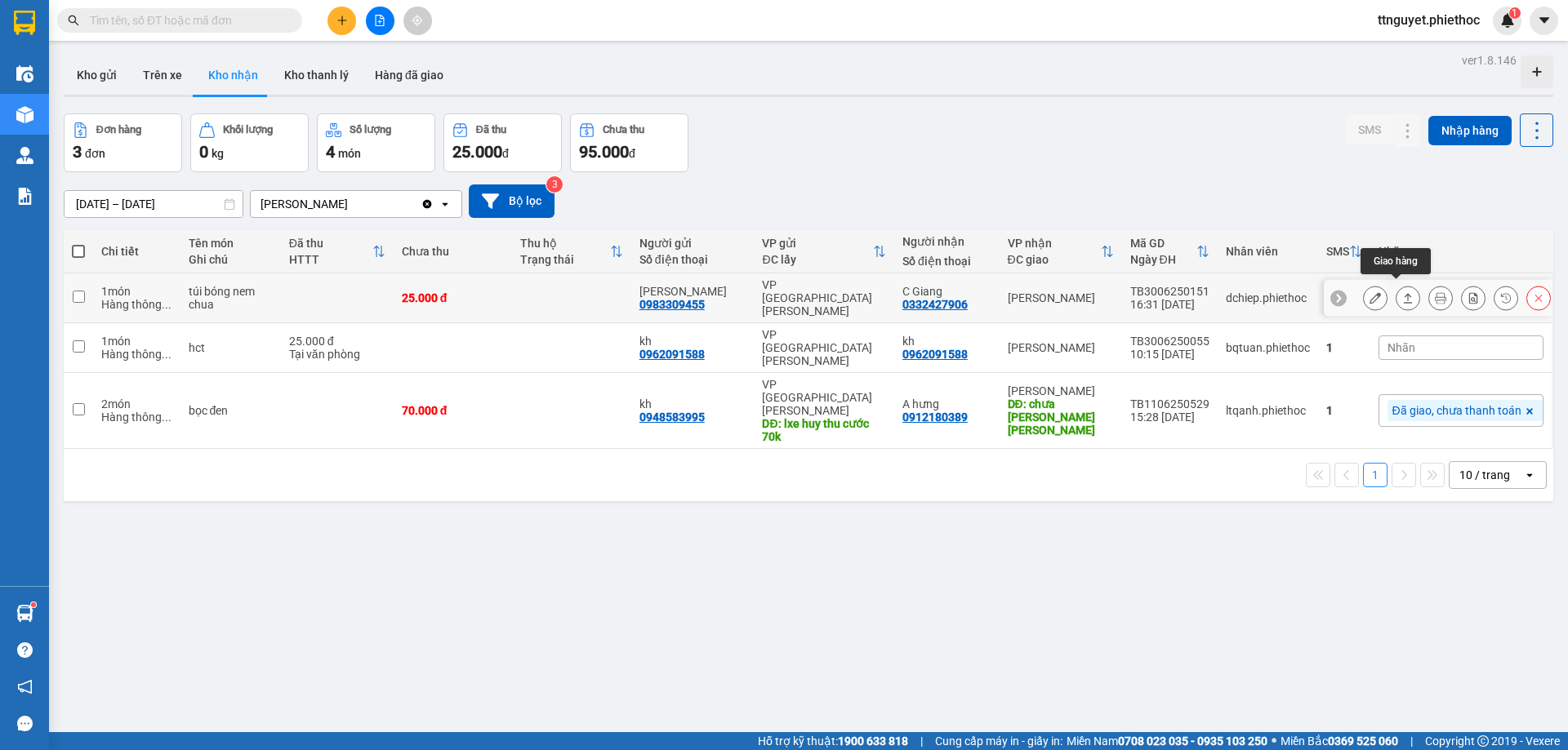
click at [1402, 292] on icon at bounding box center [1408, 297] width 12 height 12
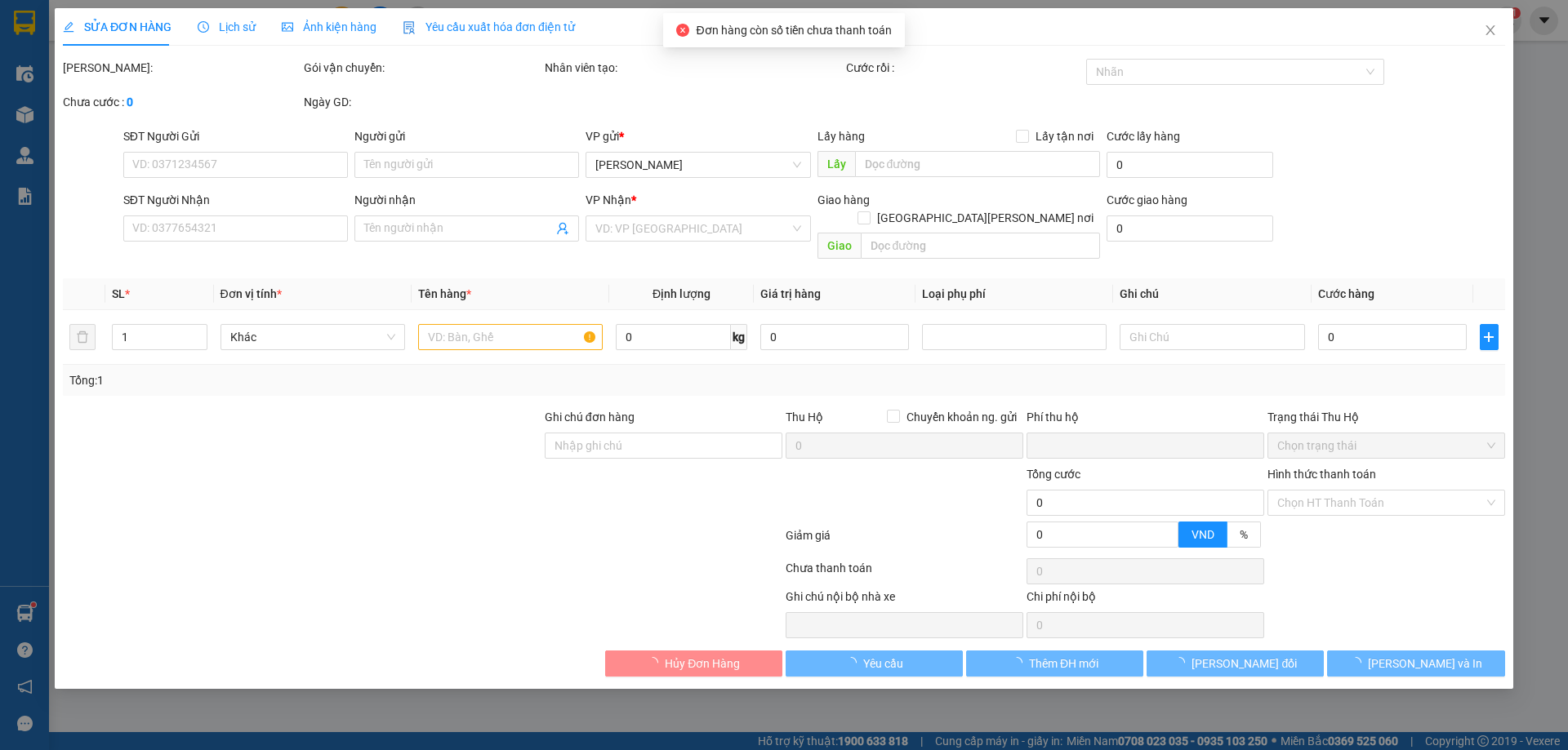
type input "0983309455"
type input "[PERSON_NAME]"
type input "0332427906"
type input "C Giang"
type input "0"
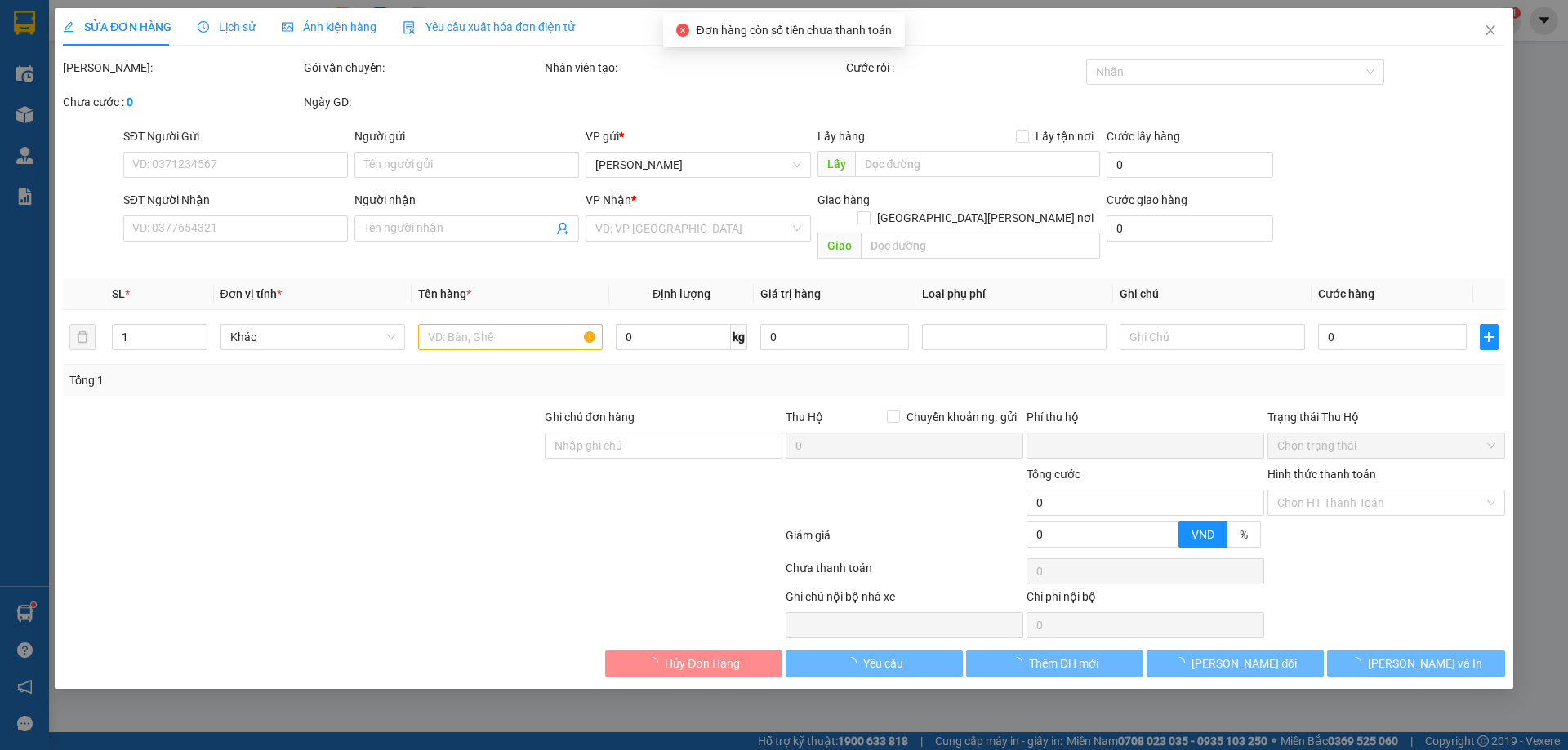
type input "25.000"
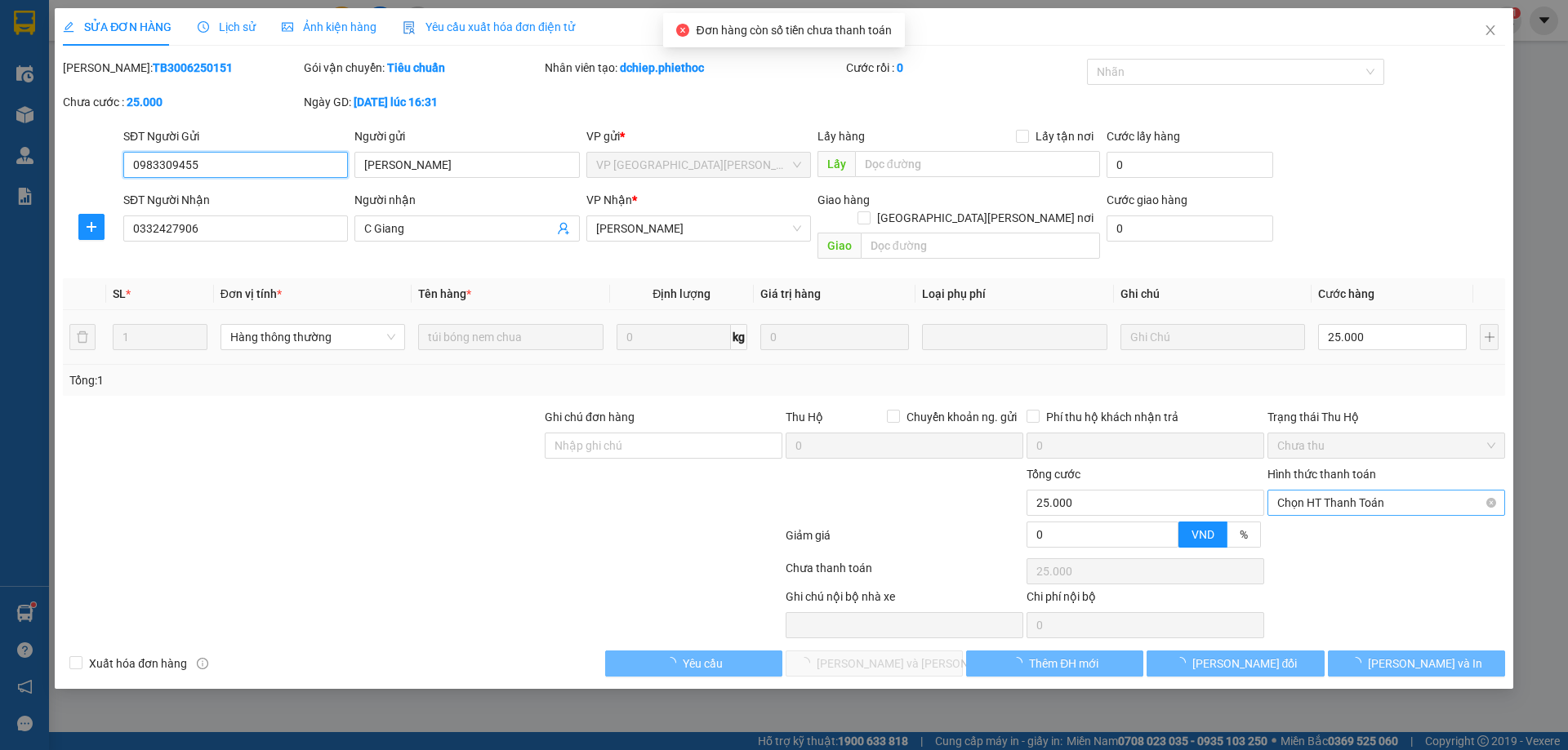
click at [1339, 491] on span "Chọn HT Thanh Toán" at bounding box center [1386, 503] width 218 height 25
click at [1339, 515] on div "Tại văn phòng" at bounding box center [1386, 517] width 218 height 18
type input "0"
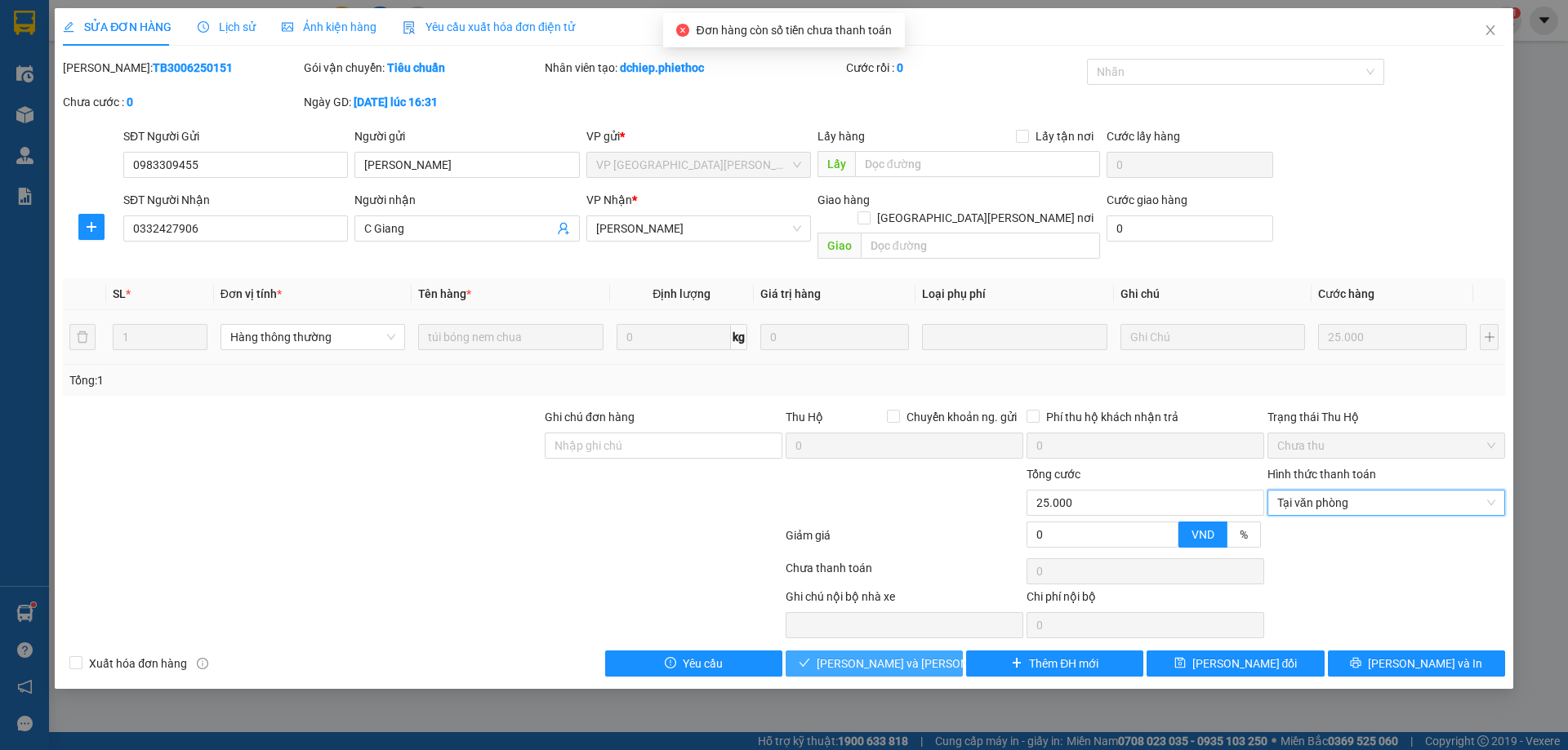
click at [910, 655] on span "[PERSON_NAME] và [PERSON_NAME] hàng" at bounding box center [927, 664] width 220 height 18
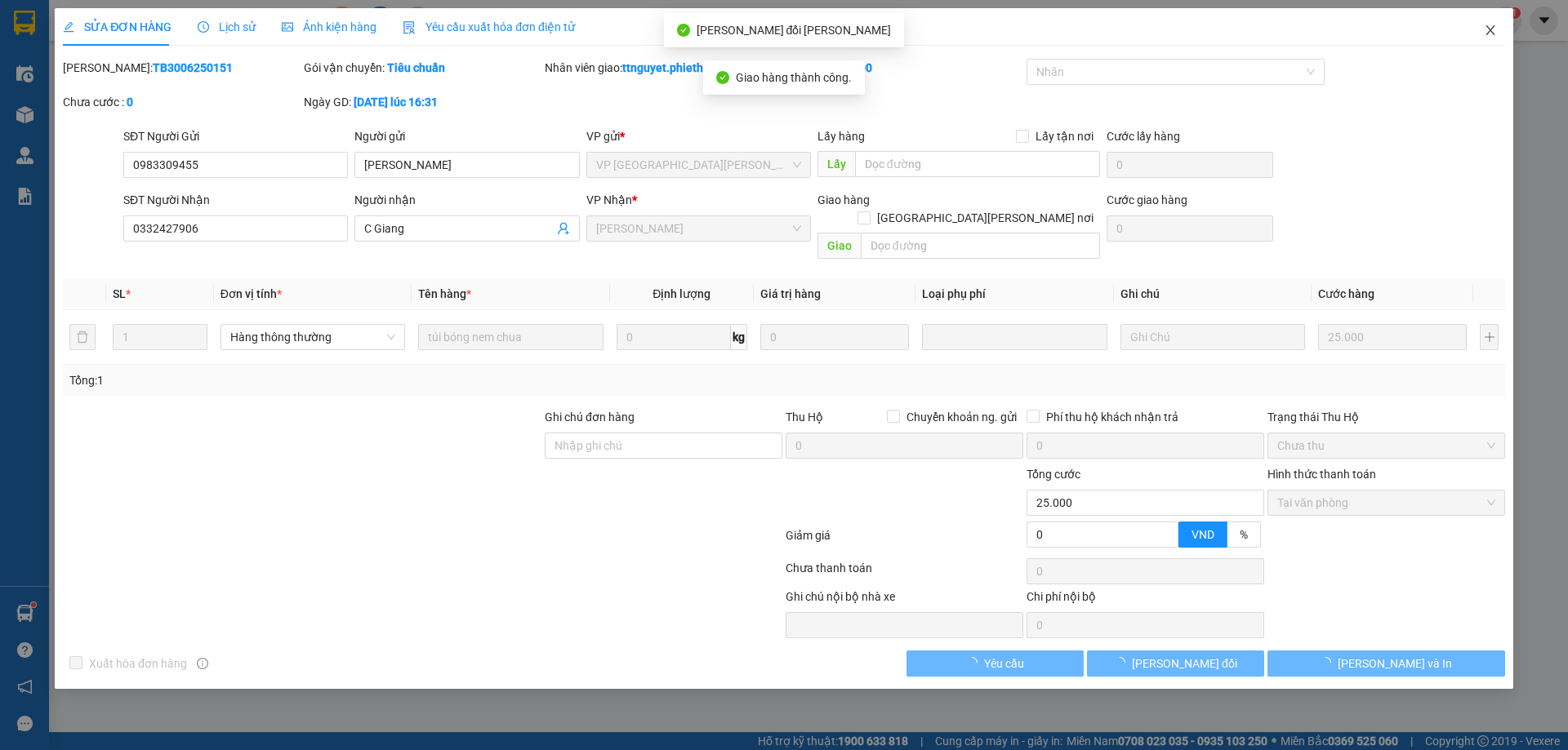
click at [1490, 36] on icon "close" at bounding box center [1490, 30] width 13 height 13
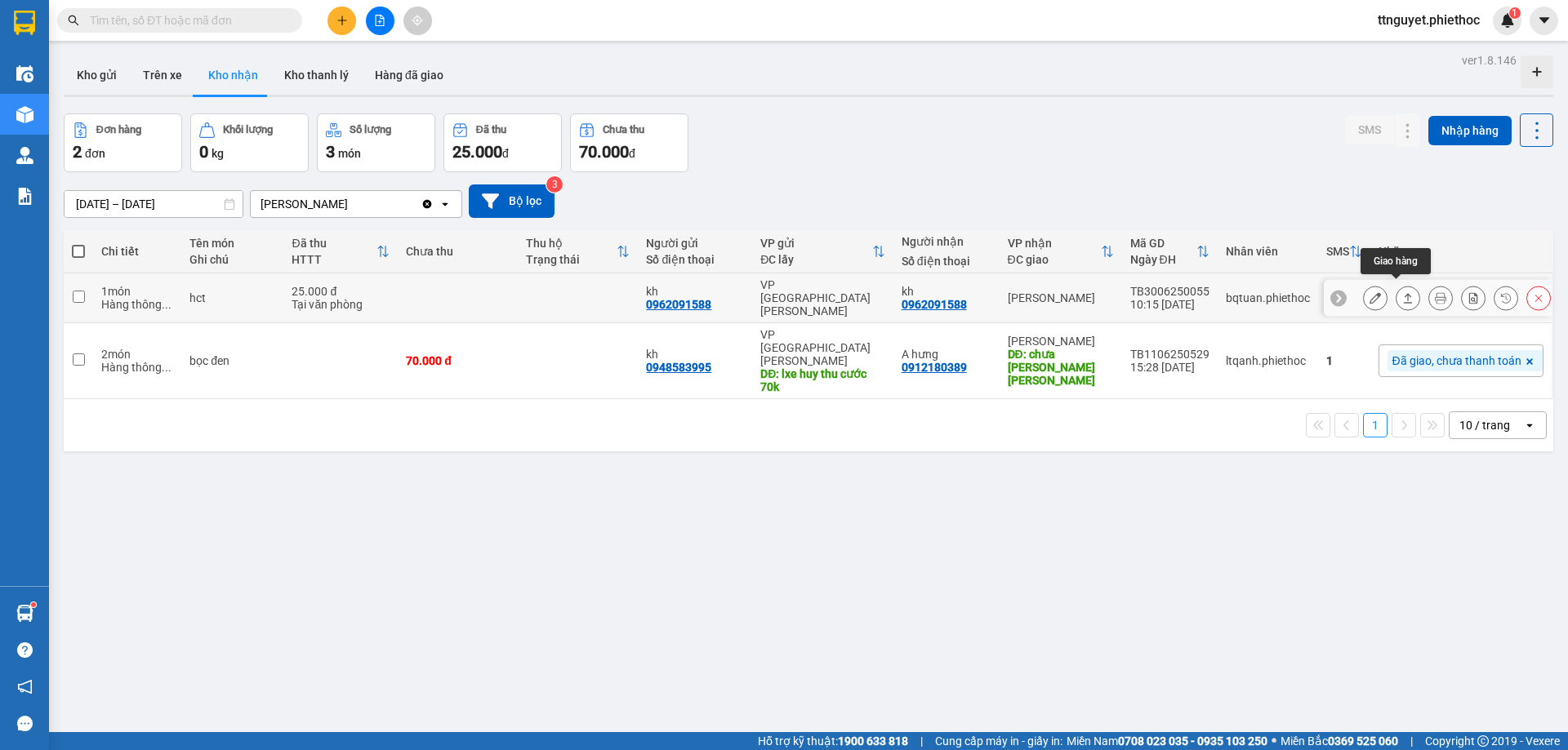
click at [1402, 292] on icon at bounding box center [1408, 297] width 12 height 12
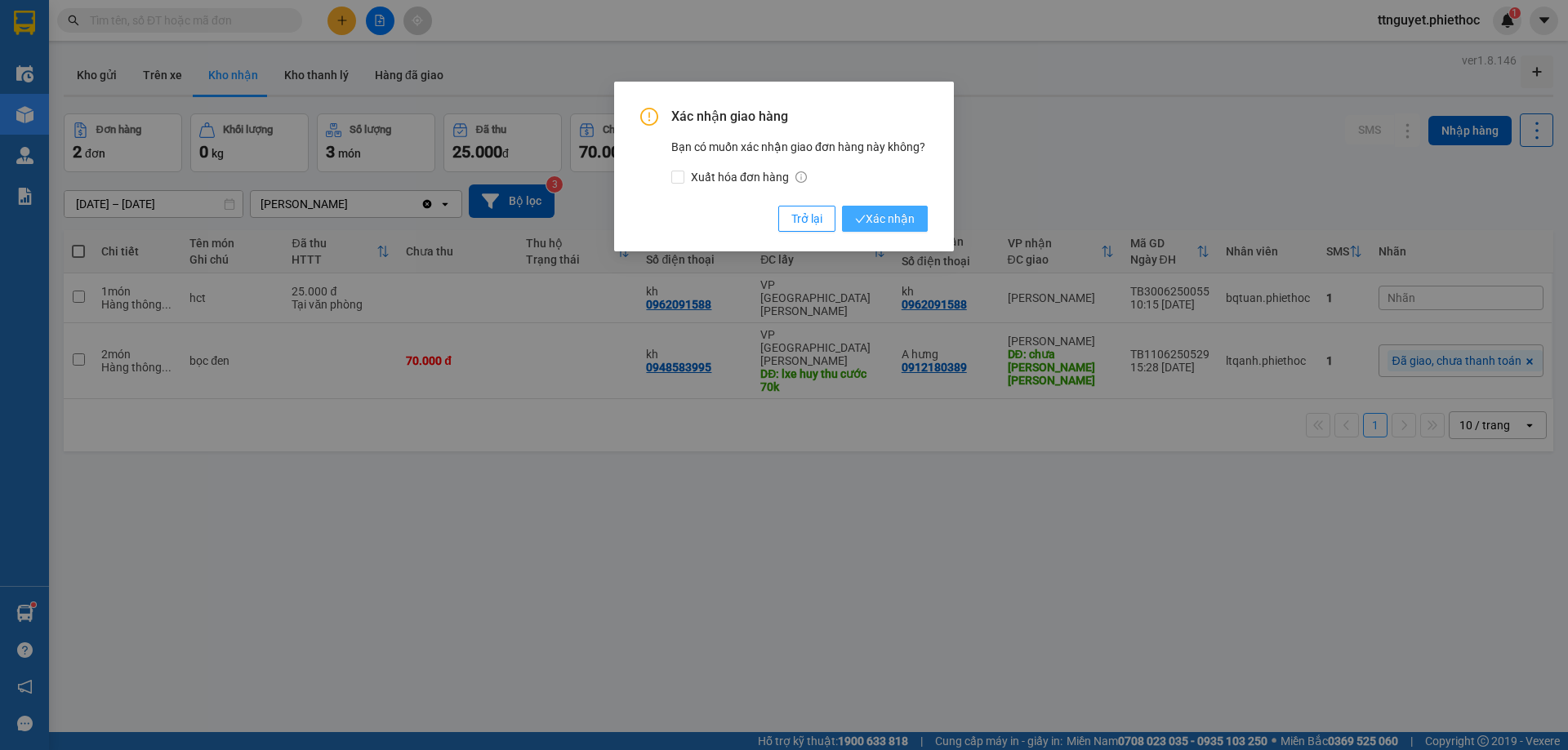
click at [895, 219] on span "Xác nhận" at bounding box center [885, 219] width 60 height 18
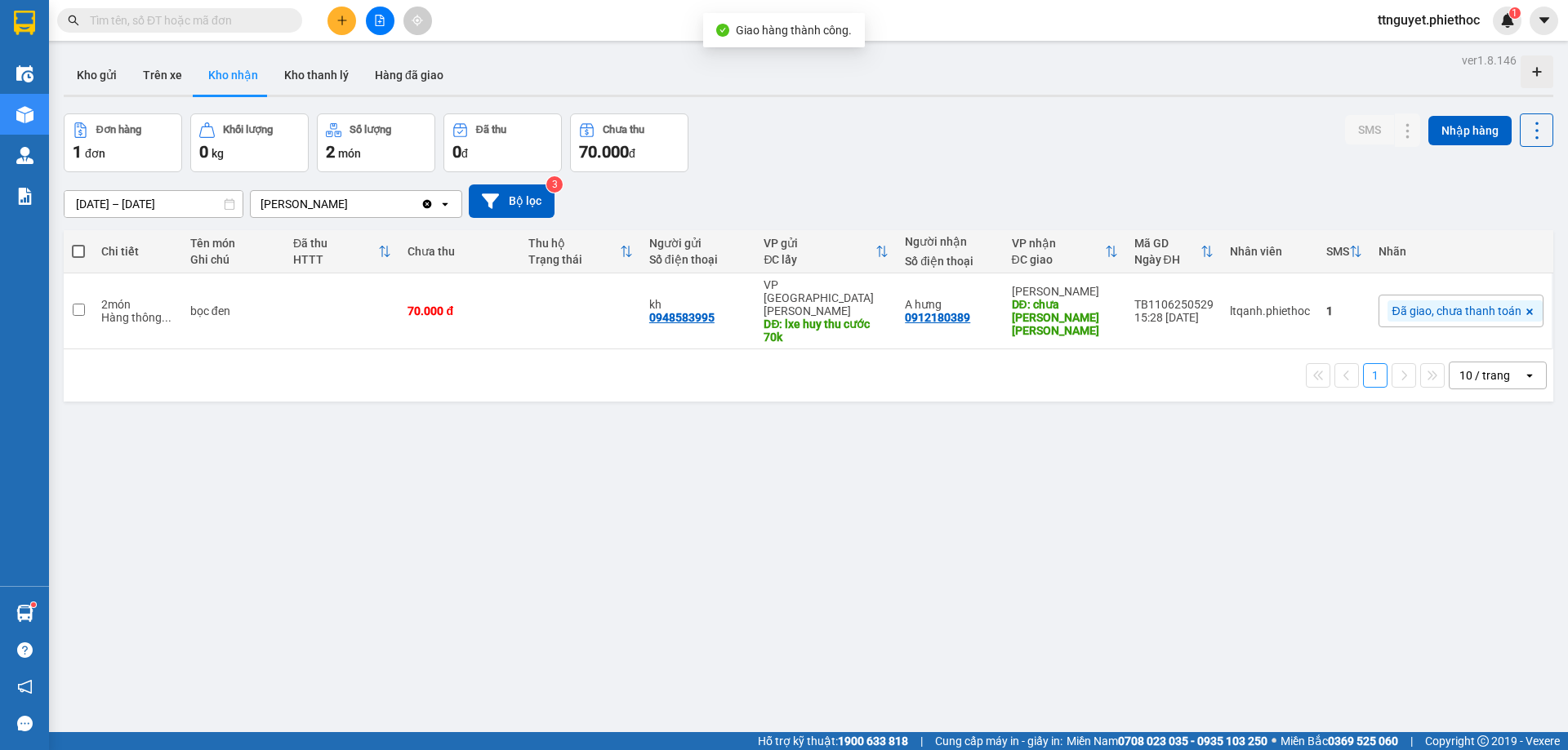
click at [171, 195] on input "[DATE] – [DATE]" at bounding box center [154, 204] width 178 height 26
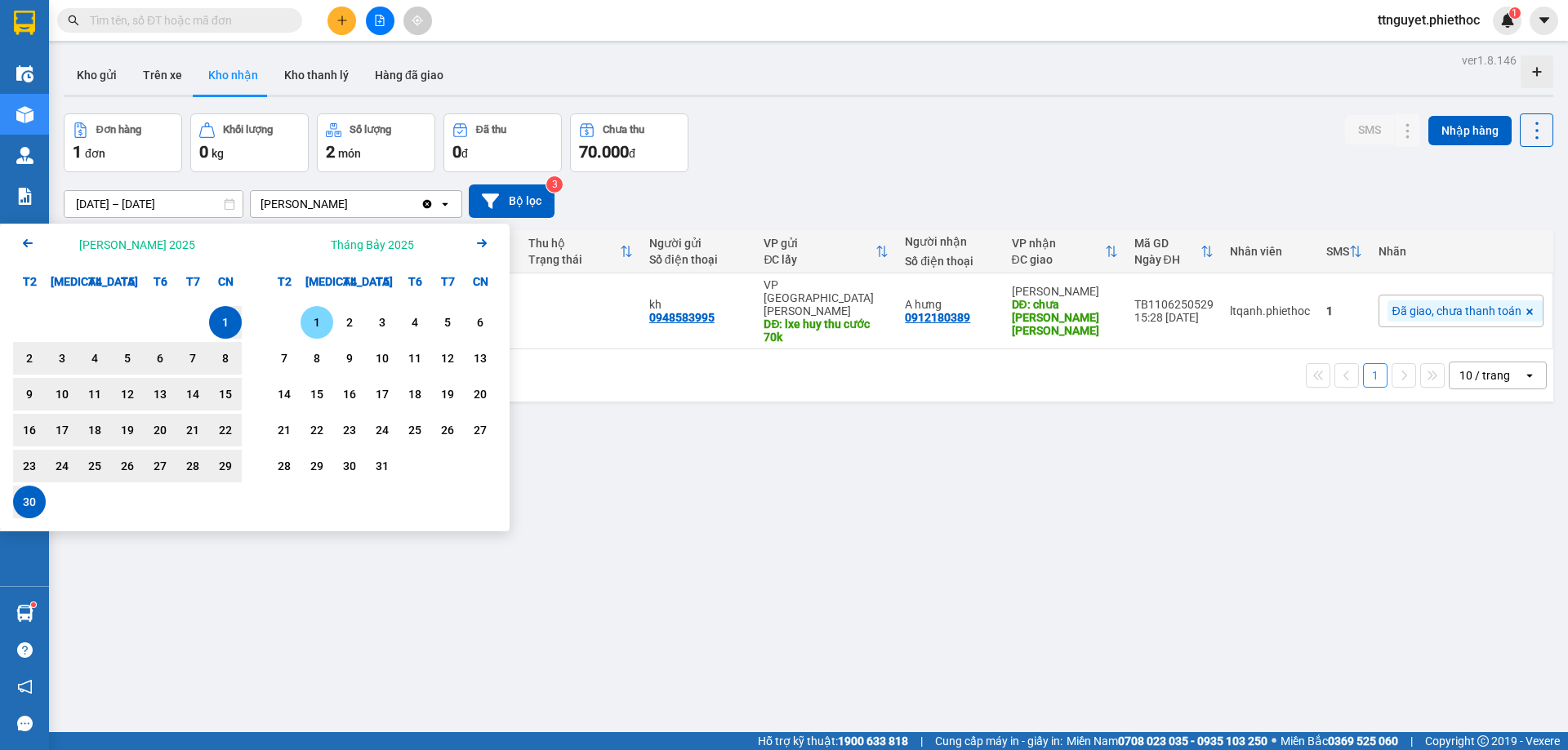
click at [325, 317] on div "1" at bounding box center [317, 323] width 23 height 20
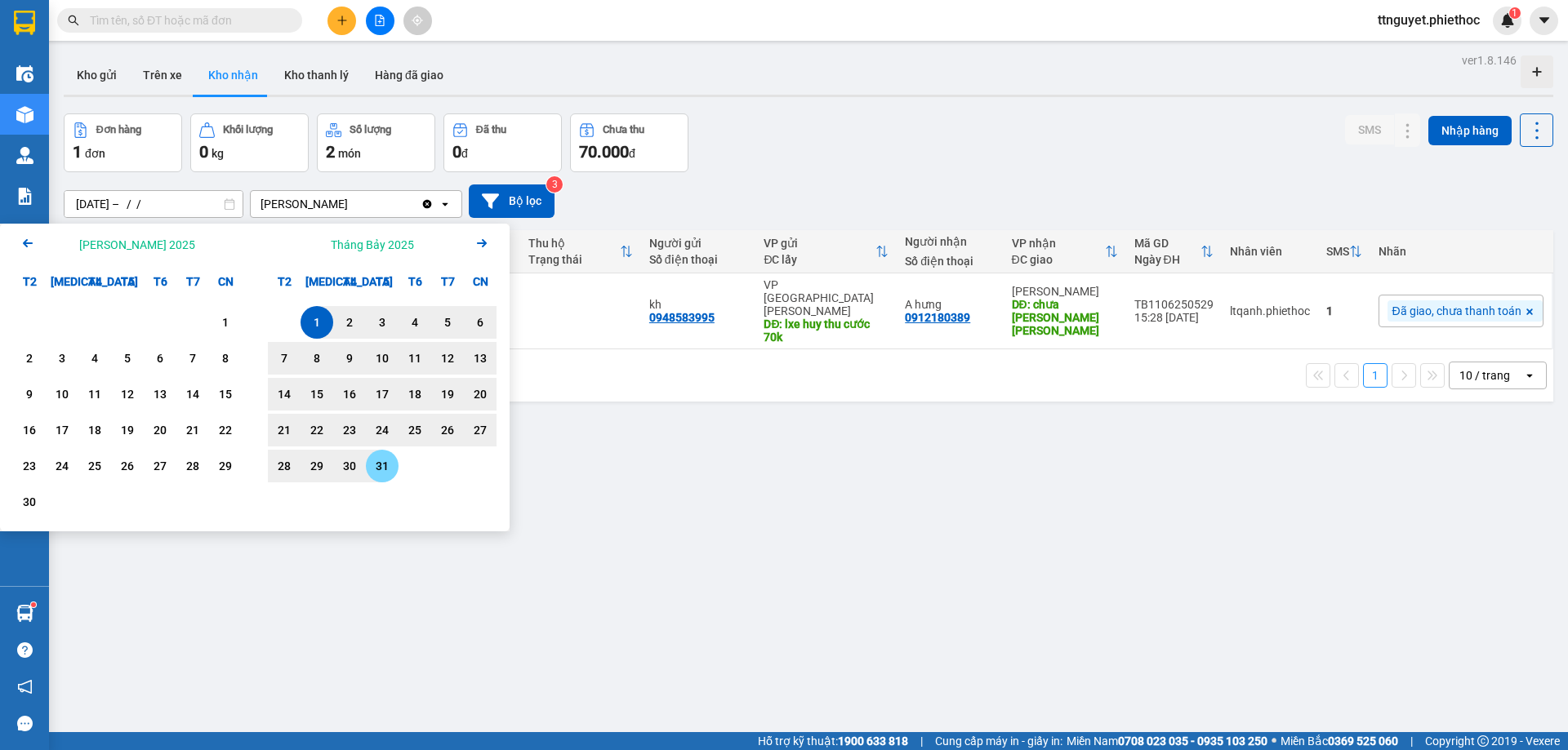
click at [387, 460] on div "31" at bounding box center [382, 466] width 23 height 20
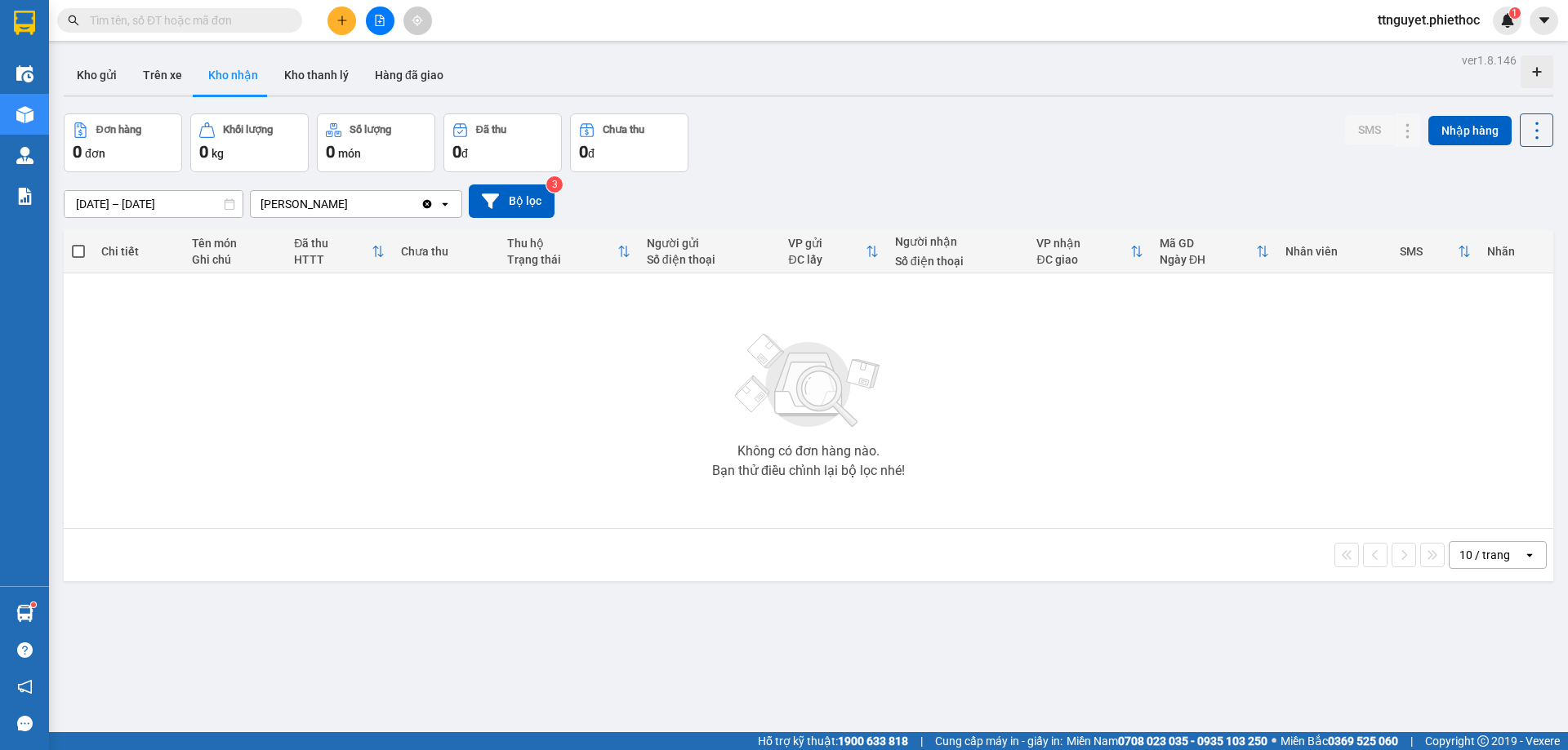
click at [160, 205] on input "[DATE] – [DATE]" at bounding box center [154, 204] width 178 height 26
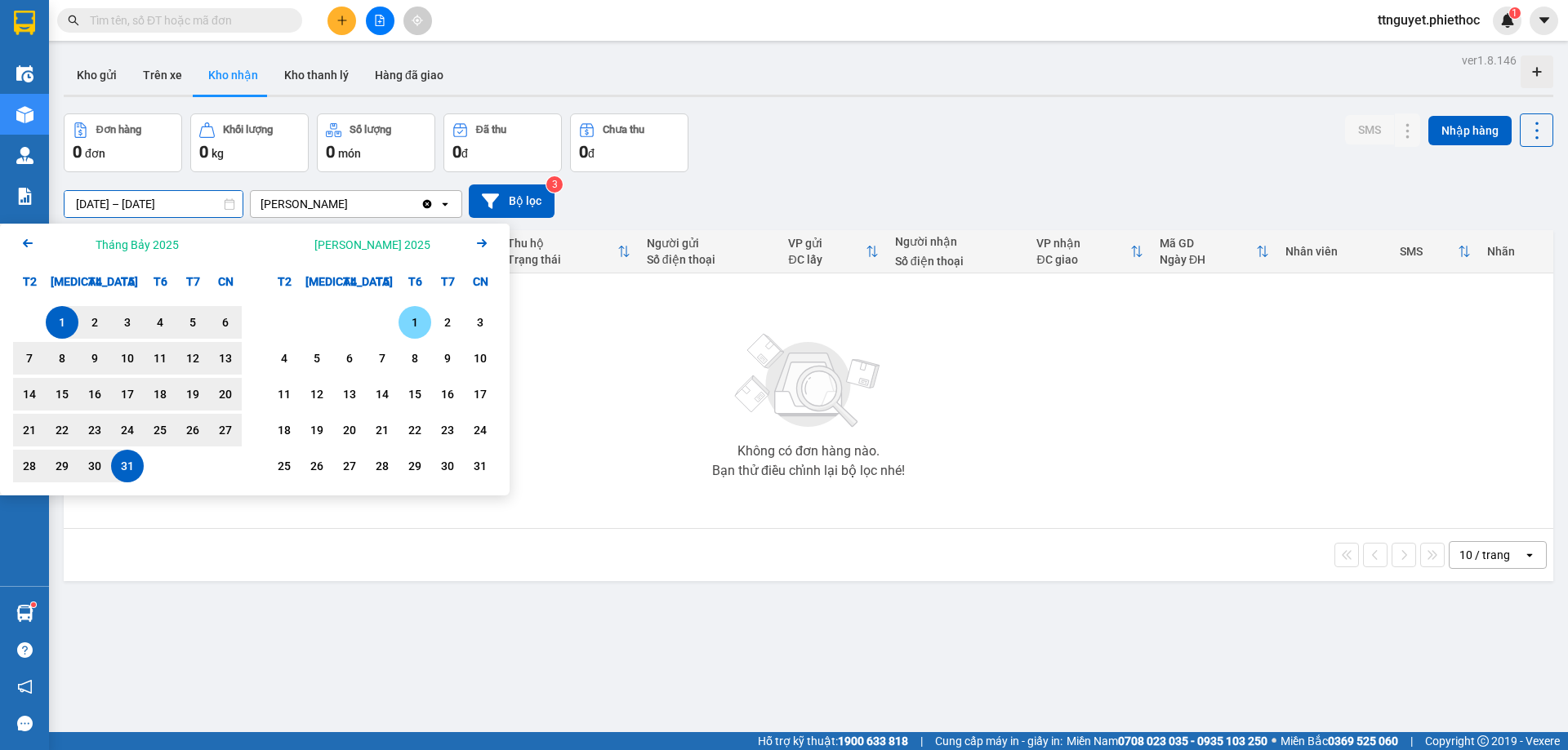
click at [410, 316] on div "1" at bounding box center [415, 323] width 23 height 20
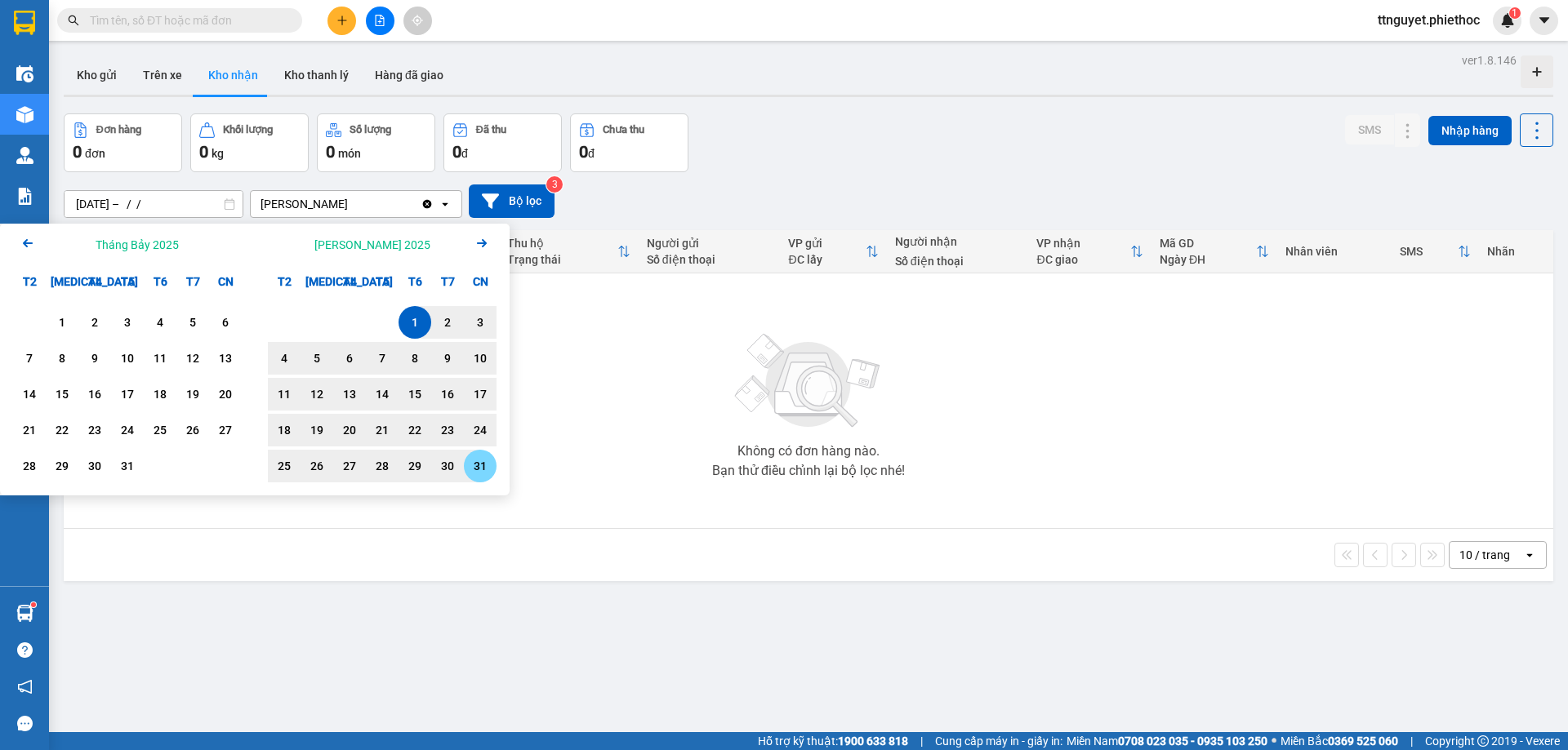
click at [481, 458] on div "31" at bounding box center [479, 466] width 23 height 20
type input "[DATE] – [DATE]"
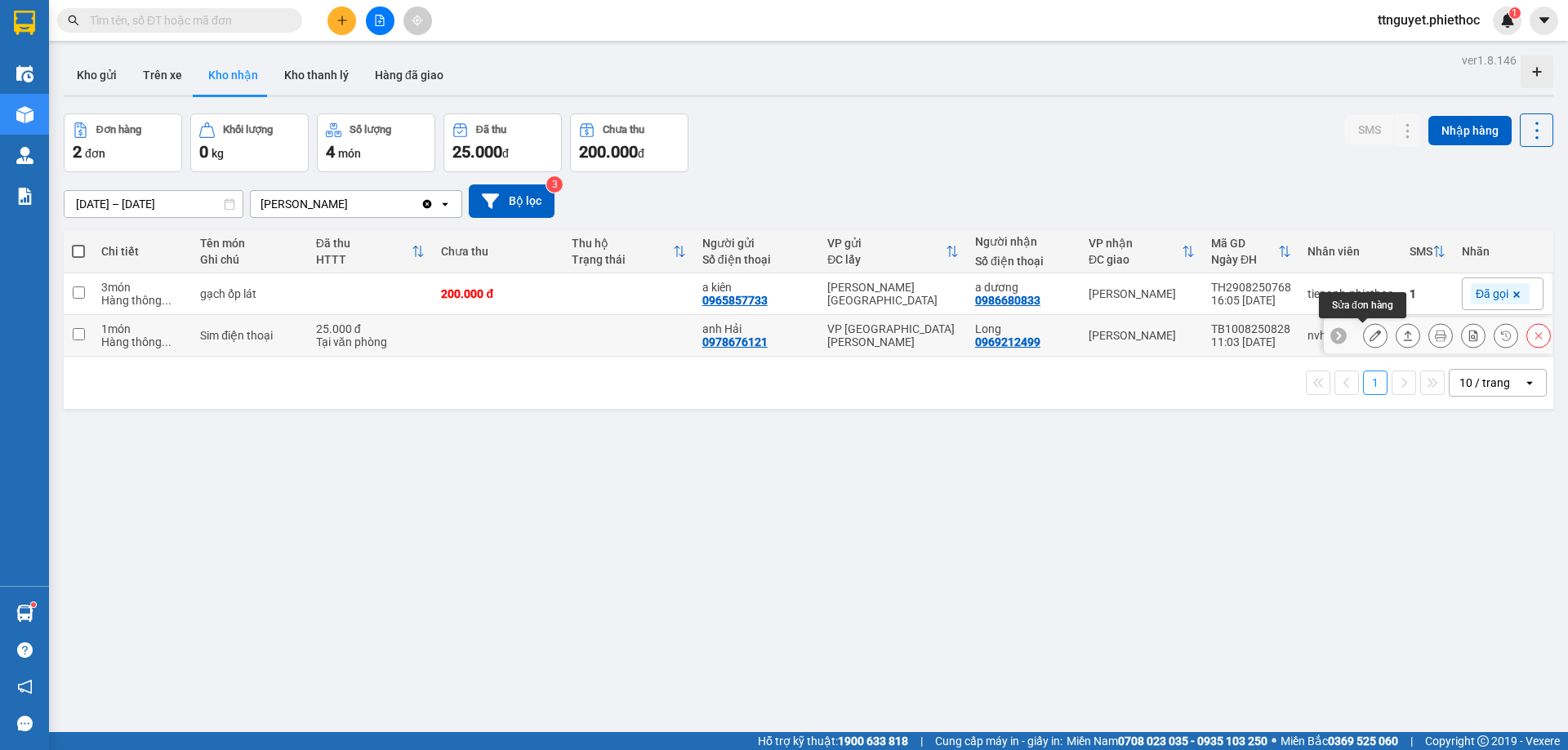
click at [1370, 337] on icon at bounding box center [1375, 335] width 12 height 12
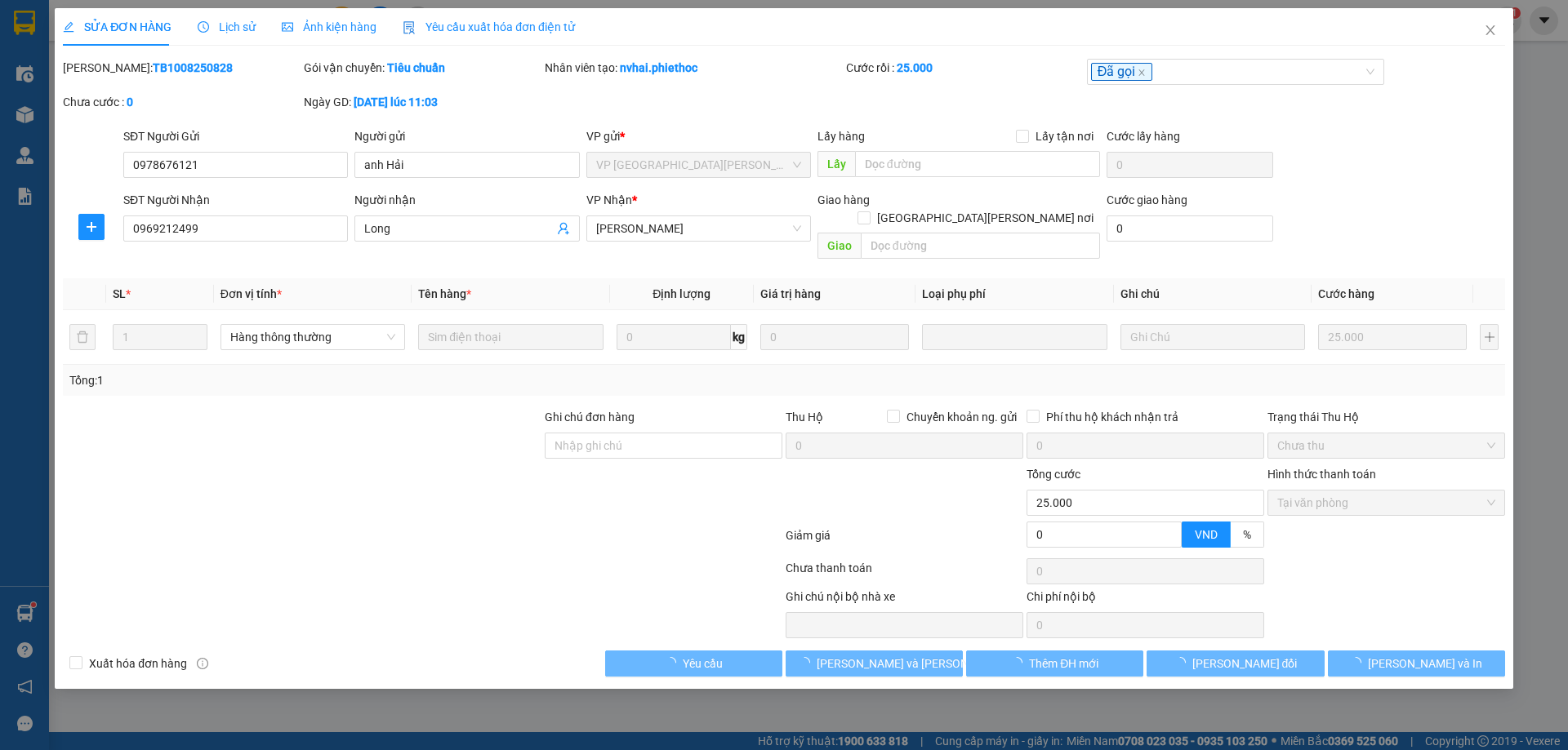
type input "0978676121"
type input "anh Hải"
type input "0969212499"
type input "Long"
type input "0"
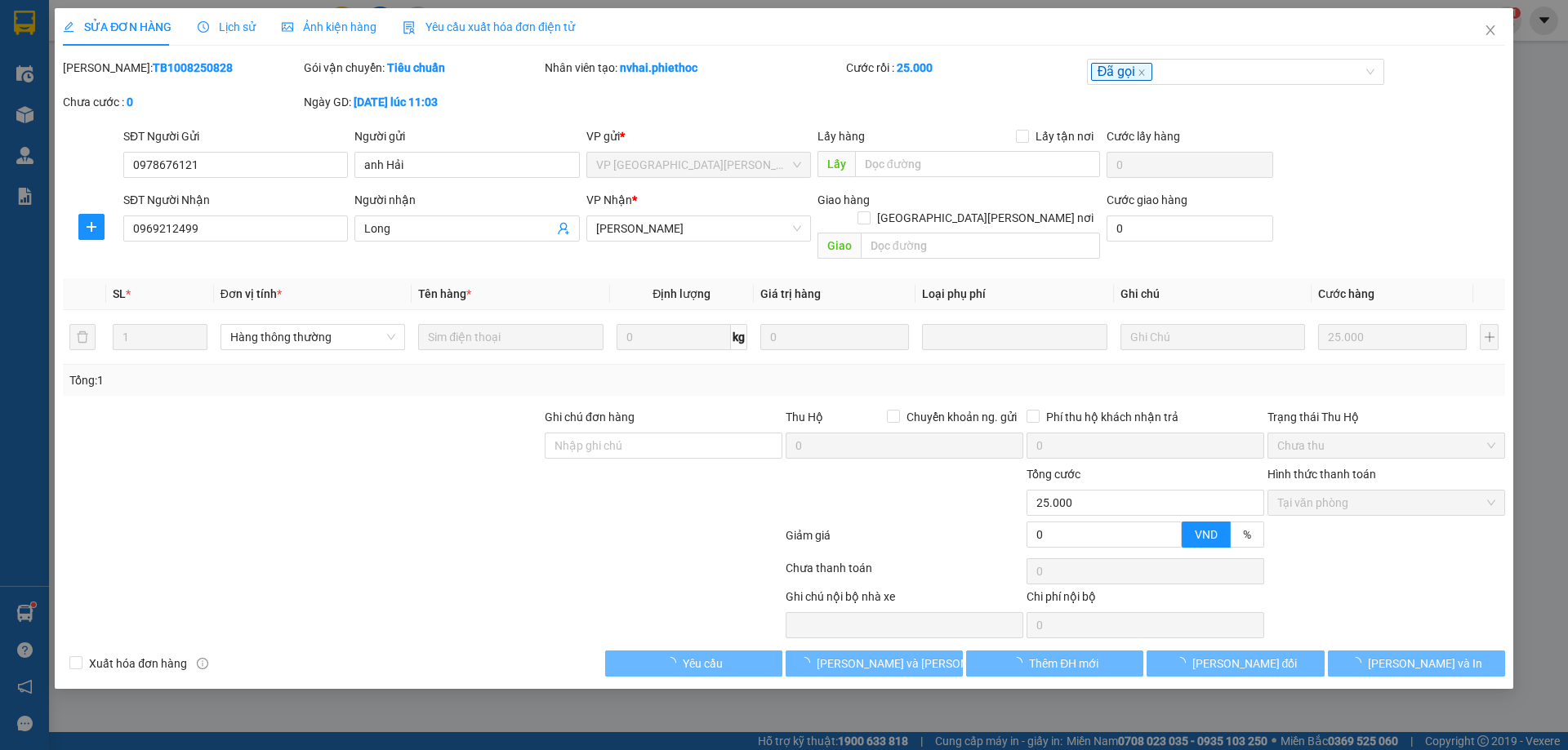
type input "25.000"
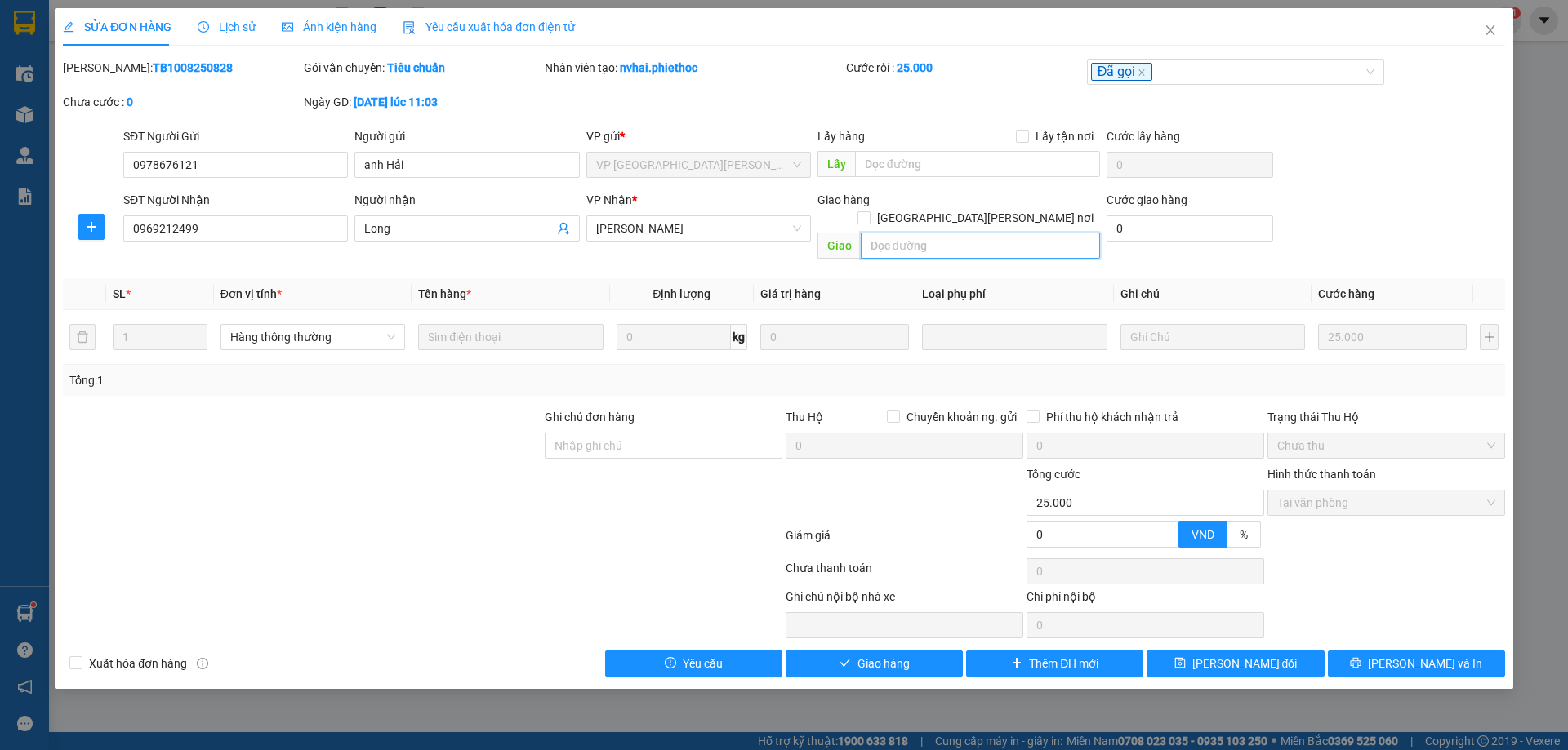
click at [947, 233] on input "text" at bounding box center [980, 245] width 239 height 26
type input "GỌI KHÁCH KO [PERSON_NAME]"
click at [1211, 652] on button "[PERSON_NAME] đổi" at bounding box center [1235, 664] width 177 height 26
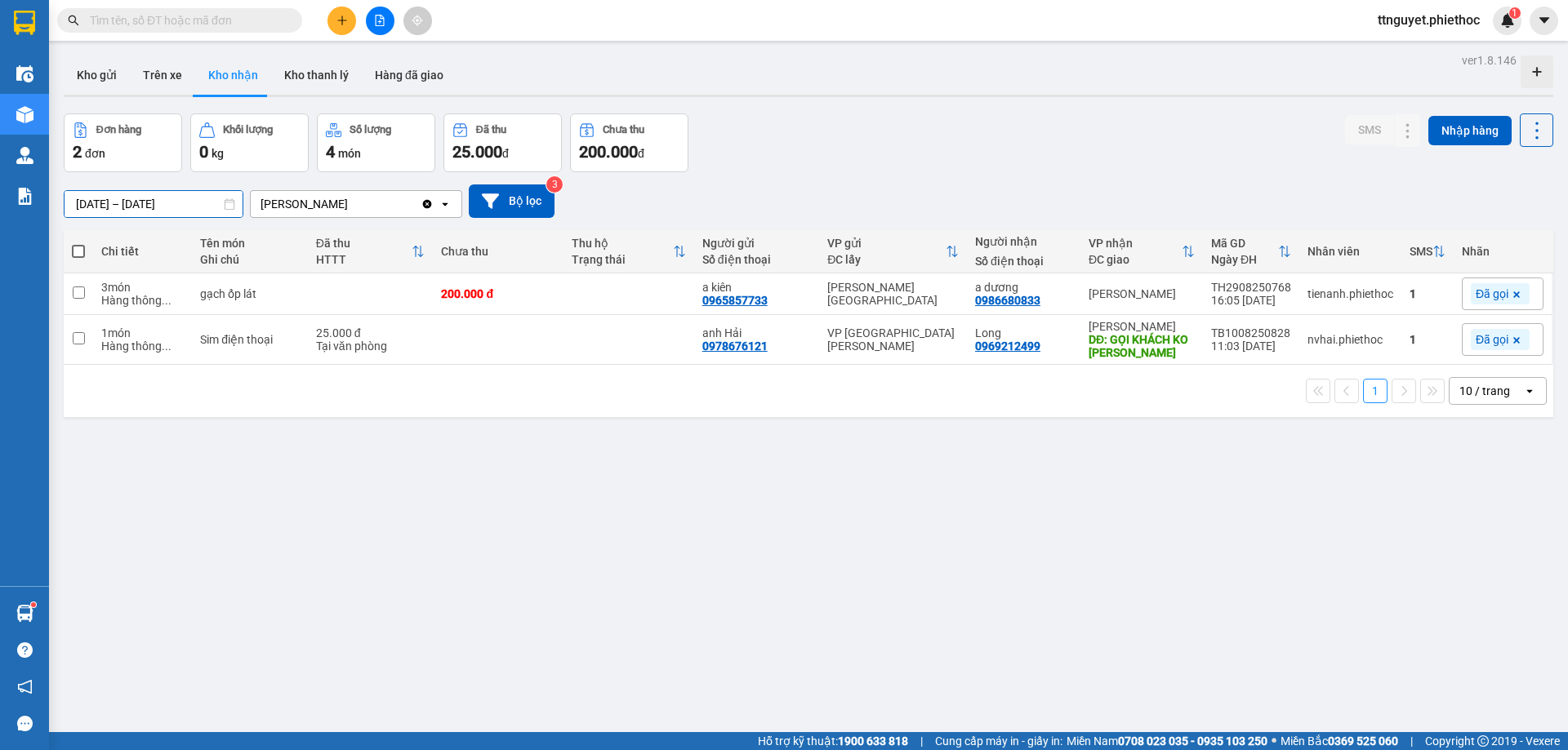
click at [163, 204] on input "[DATE] – [DATE]" at bounding box center [154, 204] width 178 height 26
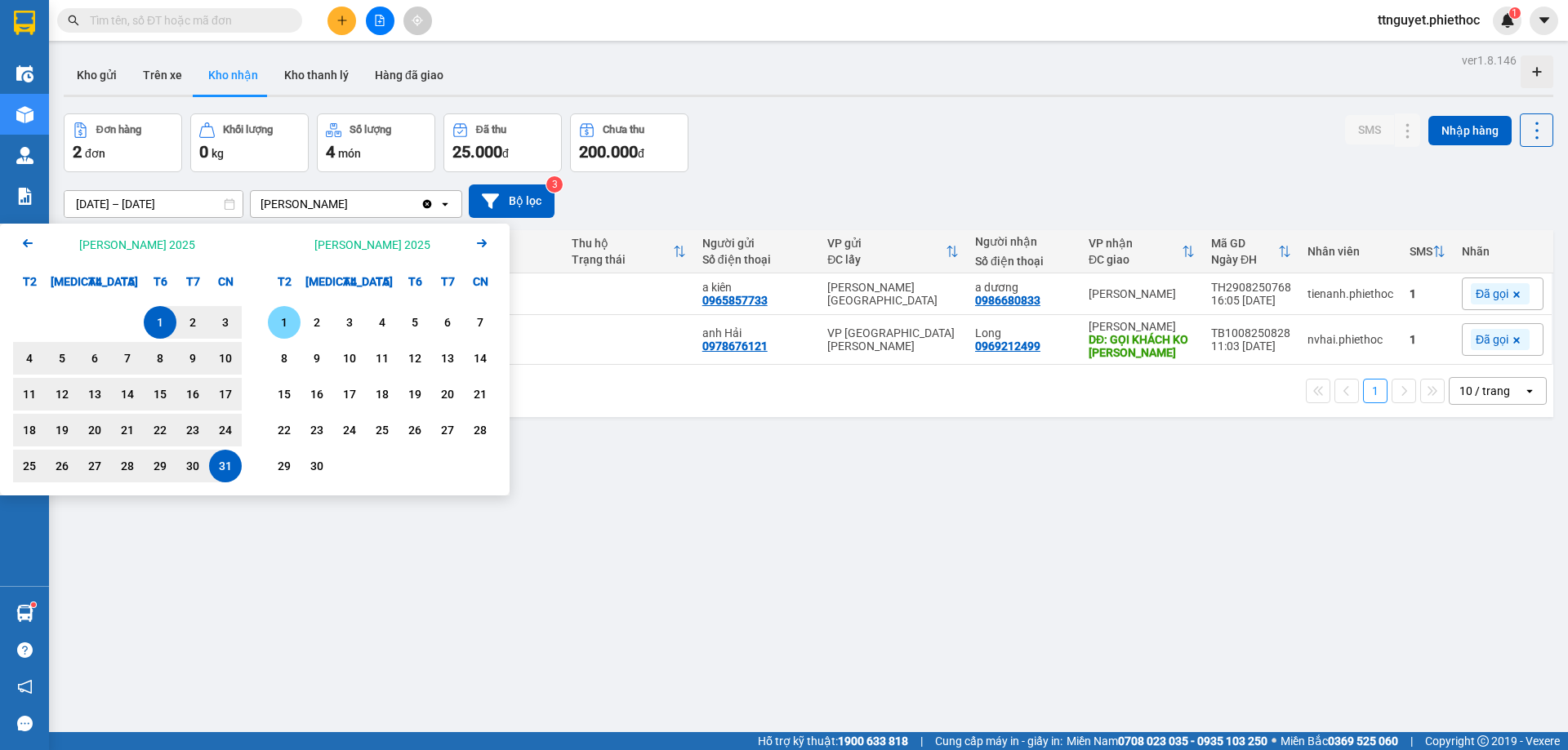
click at [286, 320] on div "1" at bounding box center [284, 323] width 23 height 20
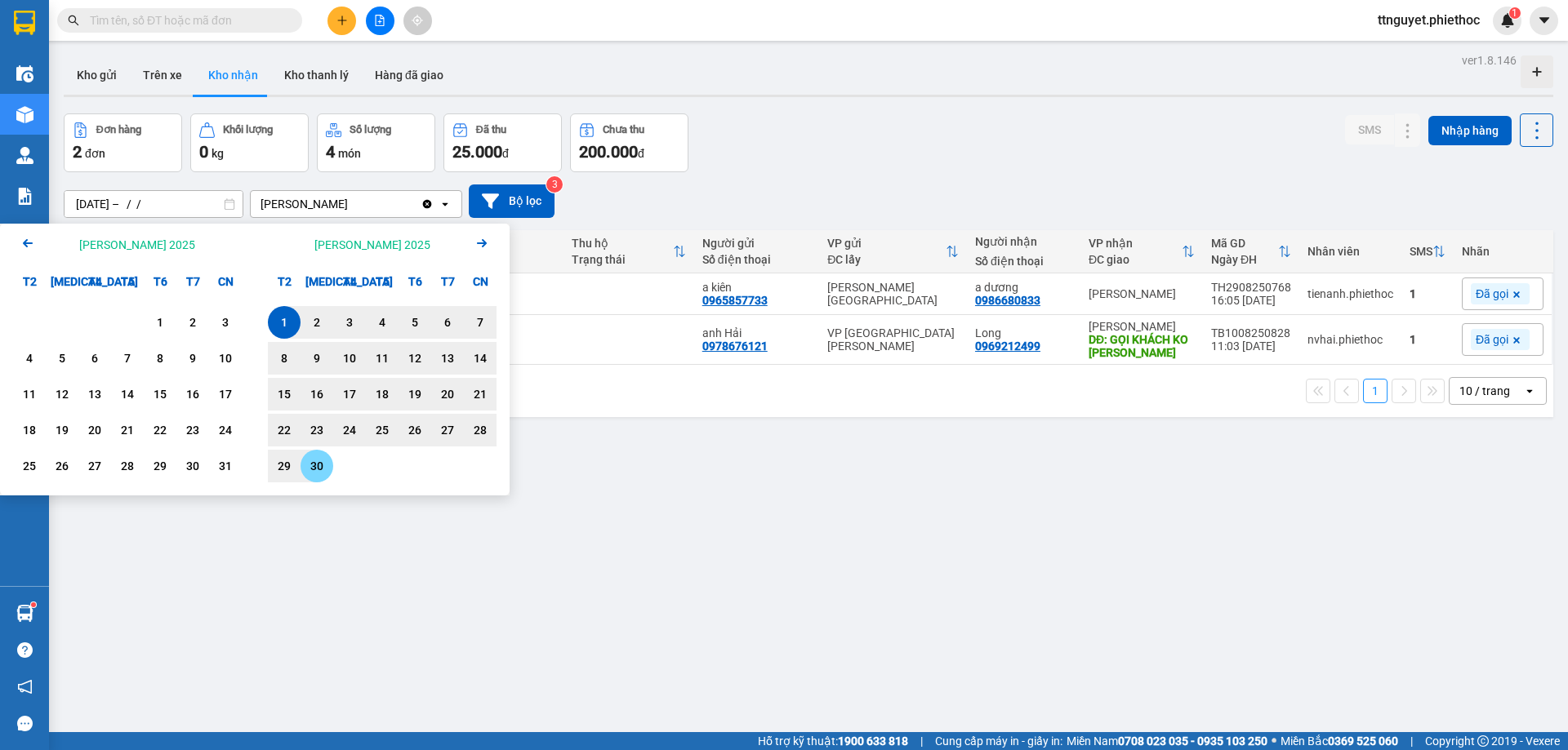
click at [326, 467] on div "30" at bounding box center [317, 466] width 23 height 20
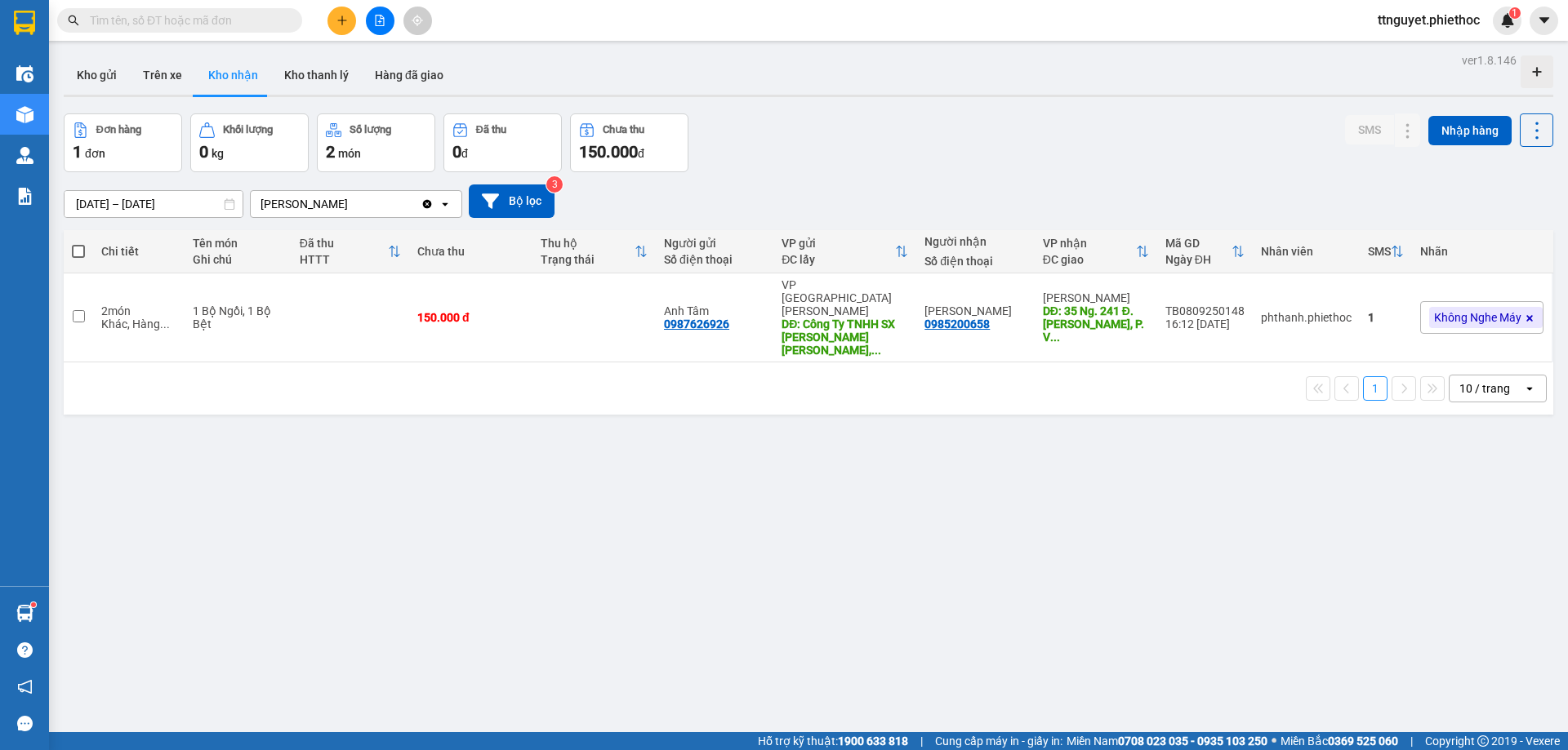
click at [1449, 310] on span "Không Nghe Máy" at bounding box center [1478, 317] width 87 height 15
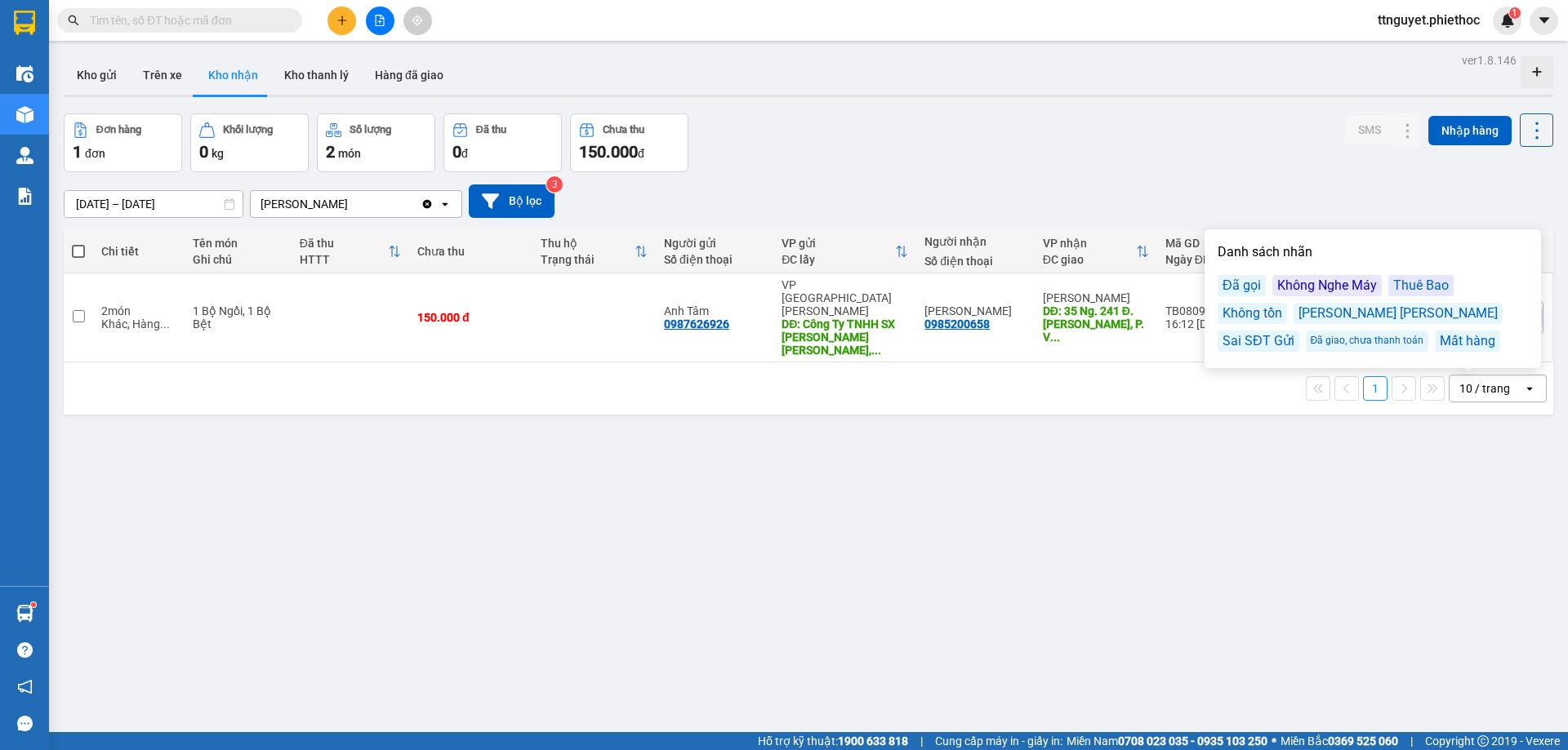
click at [1236, 290] on div "Đã gọi" at bounding box center [1241, 285] width 48 height 21
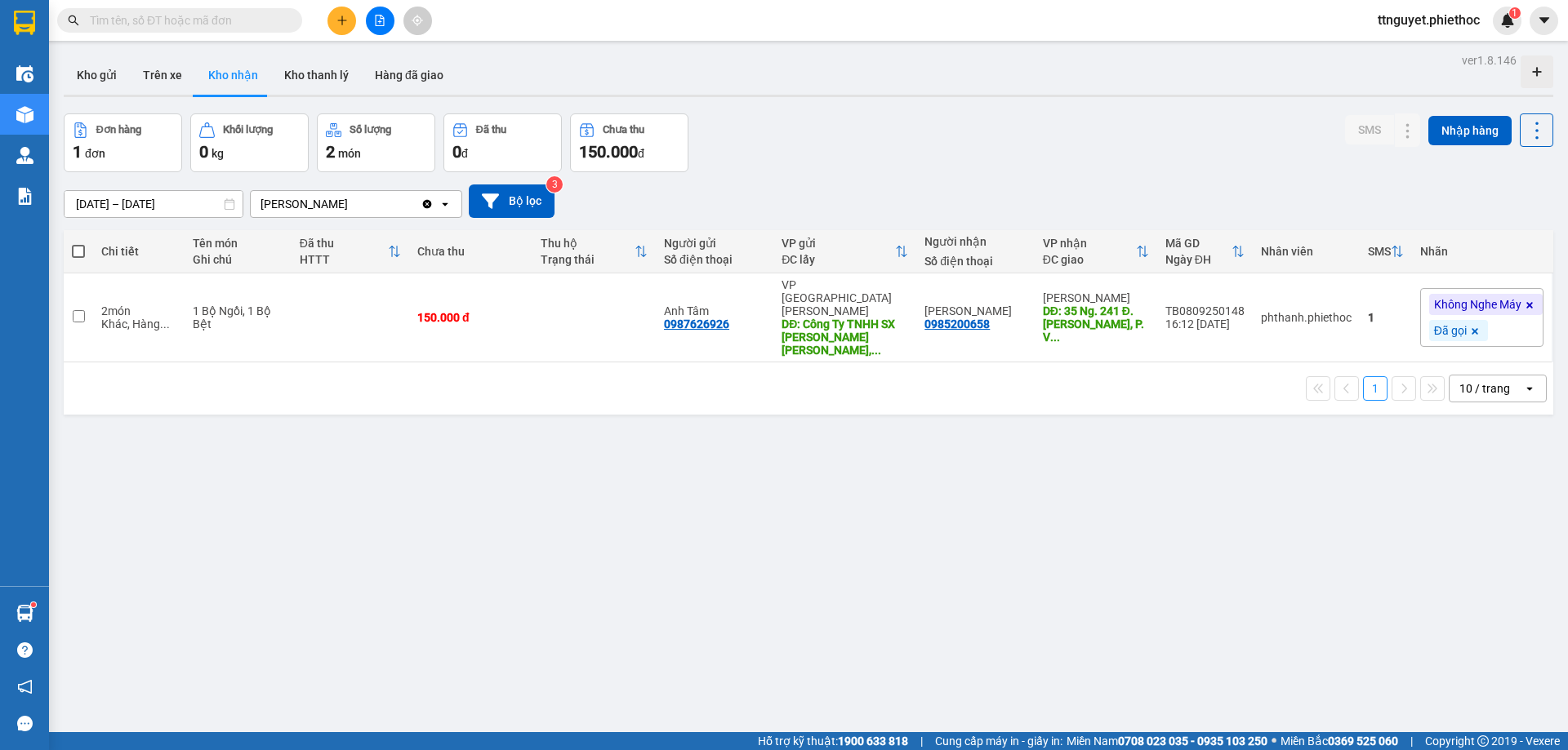
click at [1396, 466] on div "ver 1.8.146 Kho gửi Trên xe Kho [PERSON_NAME] [PERSON_NAME] Hàng đã [PERSON_NAM…" at bounding box center [809, 424] width 1503 height 750
click at [1522, 294] on span at bounding box center [1530, 304] width 16 height 21
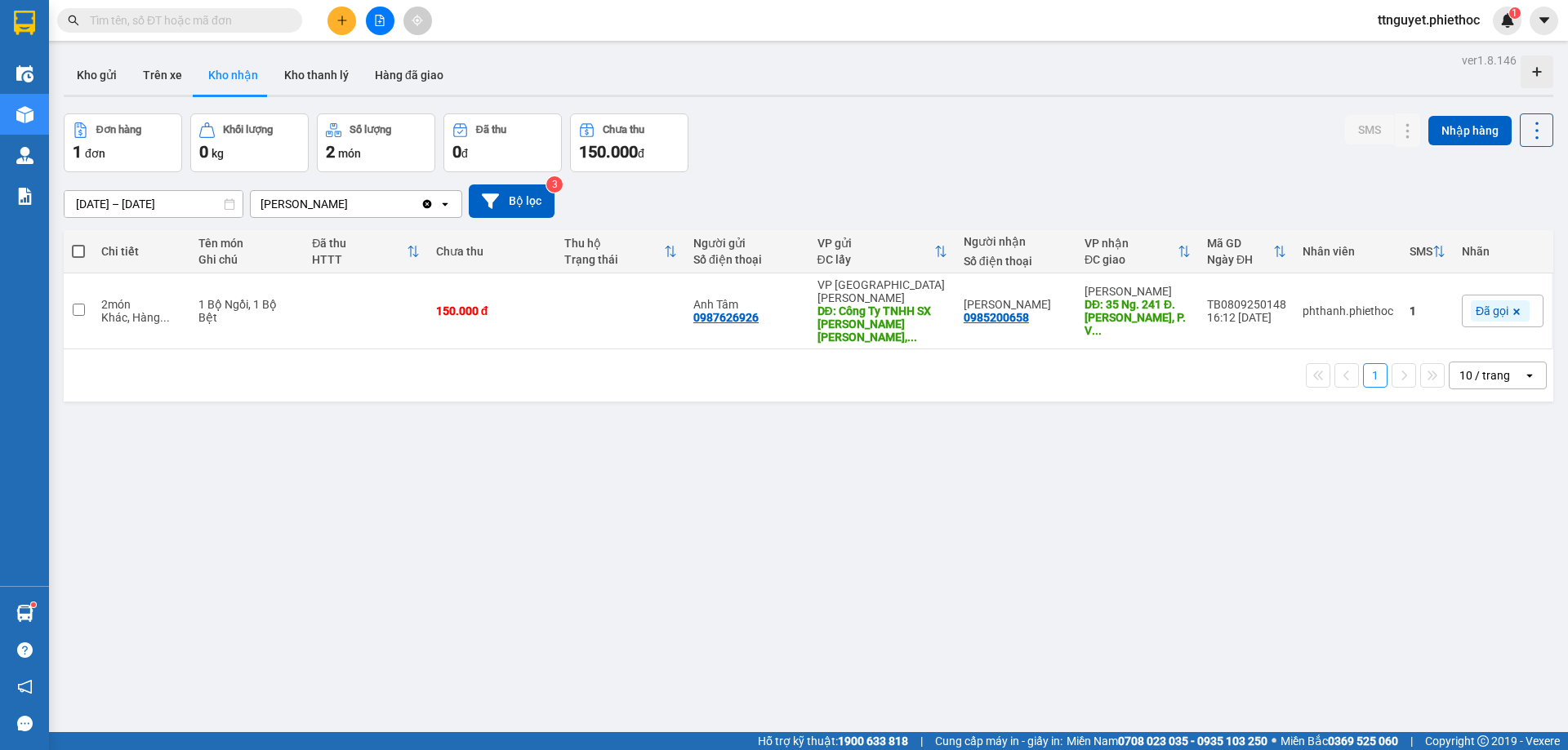
click at [162, 204] on input "[DATE] – [DATE]" at bounding box center [154, 204] width 178 height 26
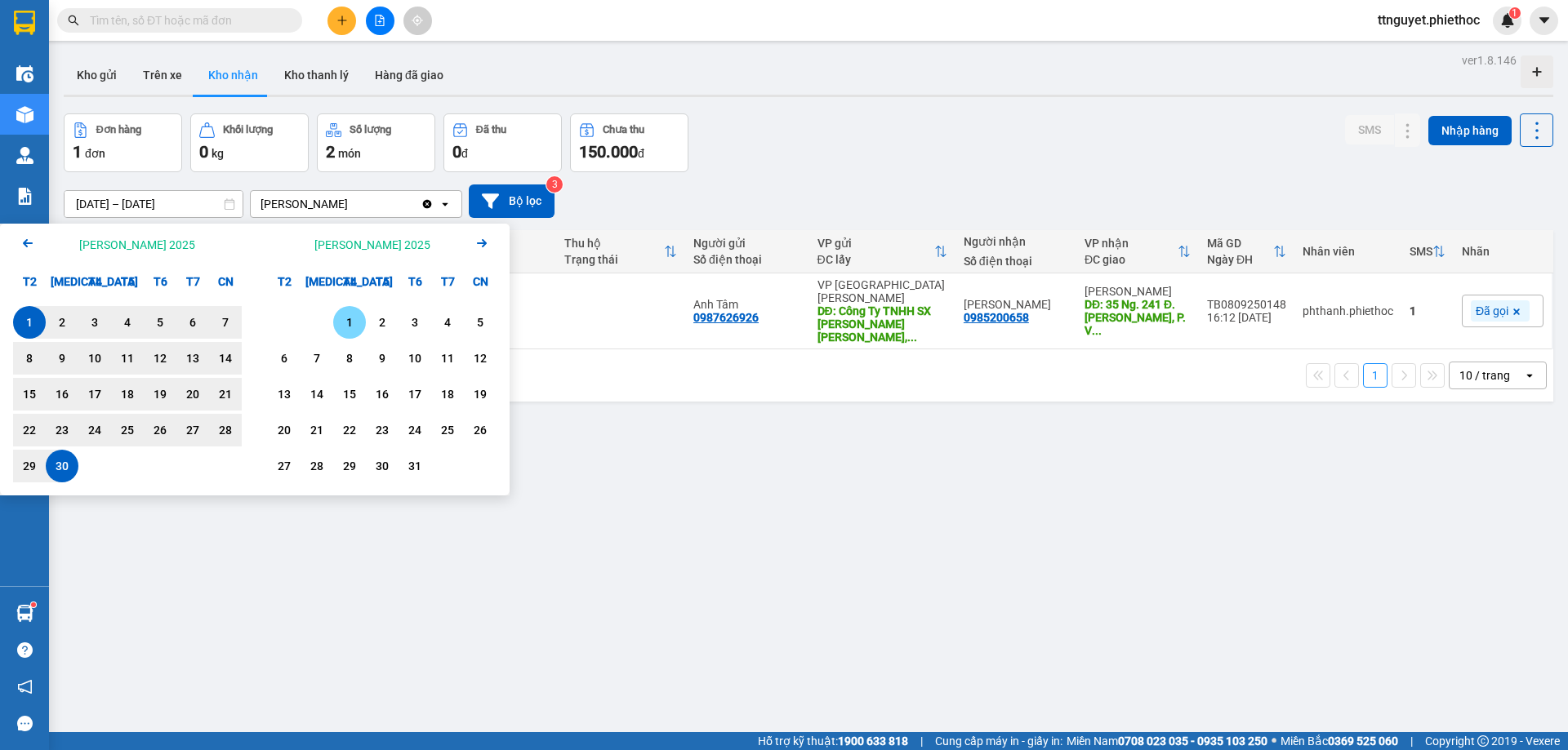
click at [341, 317] on div "1" at bounding box center [349, 323] width 23 height 20
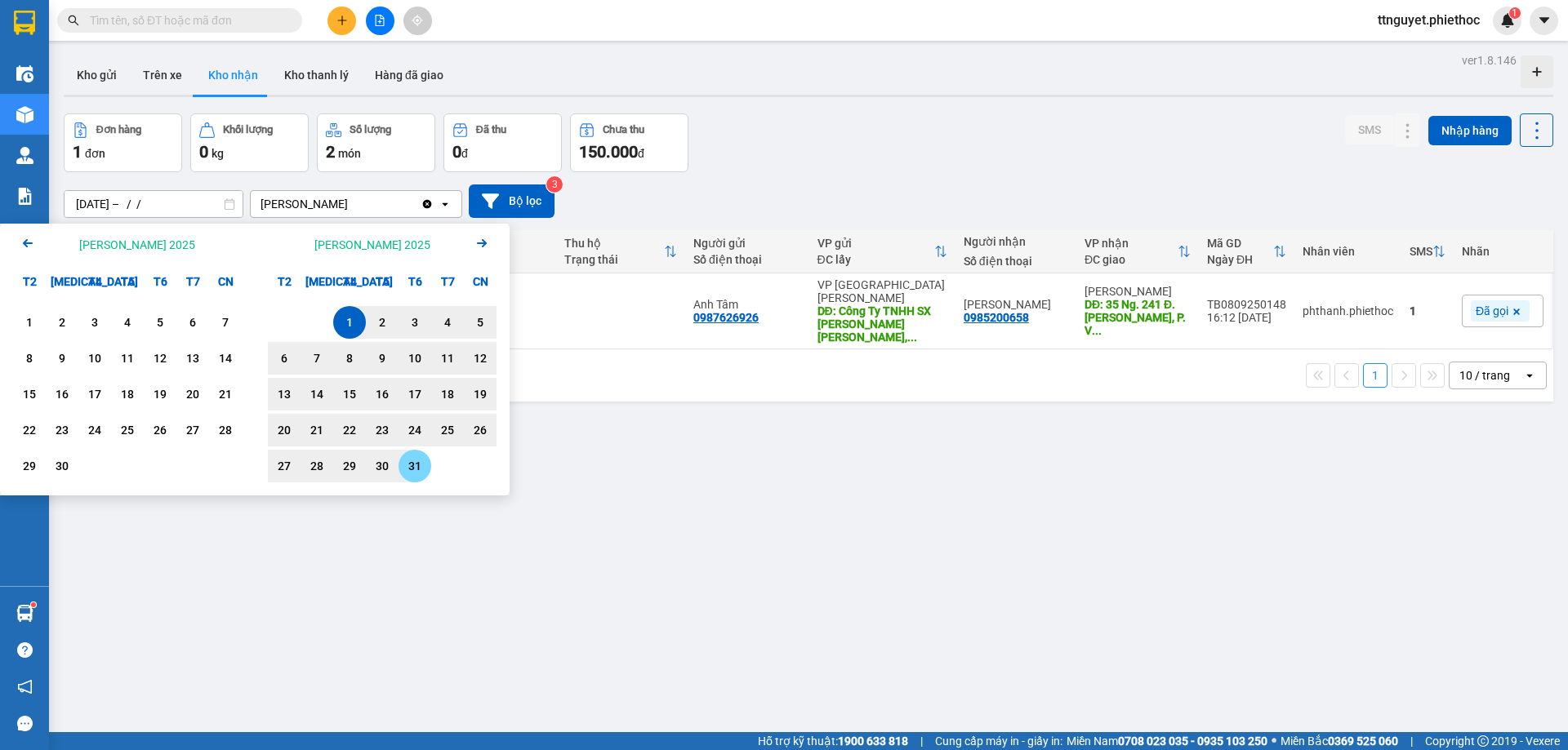
click at [423, 470] on div "31" at bounding box center [415, 466] width 23 height 20
type input "[DATE] – [DATE]"
